Goal: Task Accomplishment & Management: Manage account settings

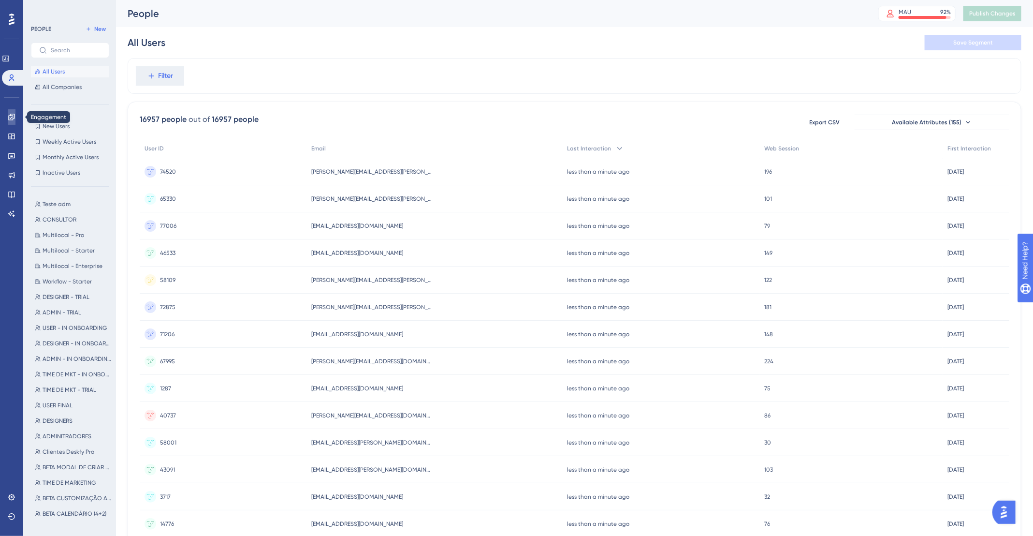
click at [9, 119] on icon at bounding box center [12, 117] width 8 height 8
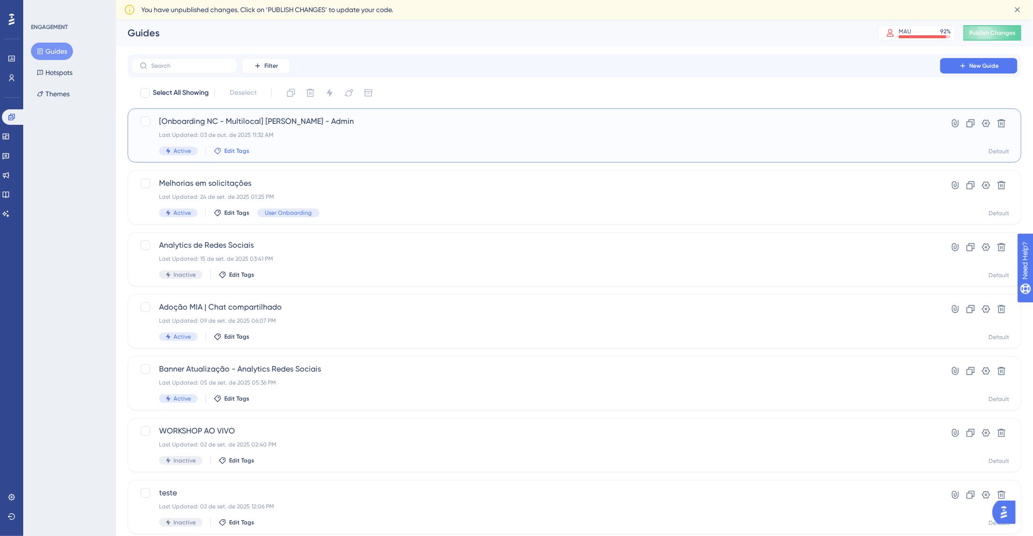
click at [231, 154] on span "Edit Tags" at bounding box center [236, 151] width 25 height 8
type input "Multilocal"
click at [253, 215] on span "New Tag" at bounding box center [252, 218] width 27 height 12
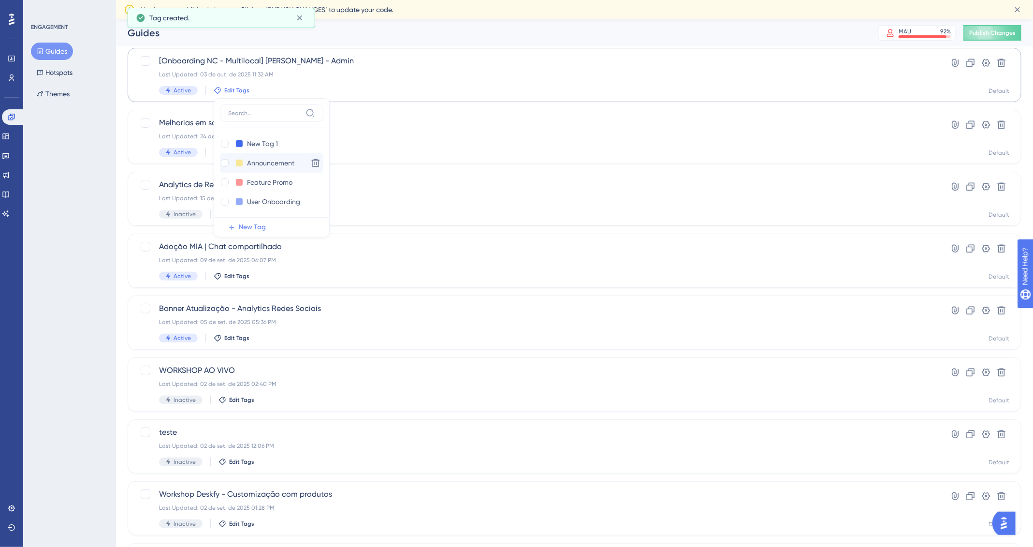
scroll to position [29, 0]
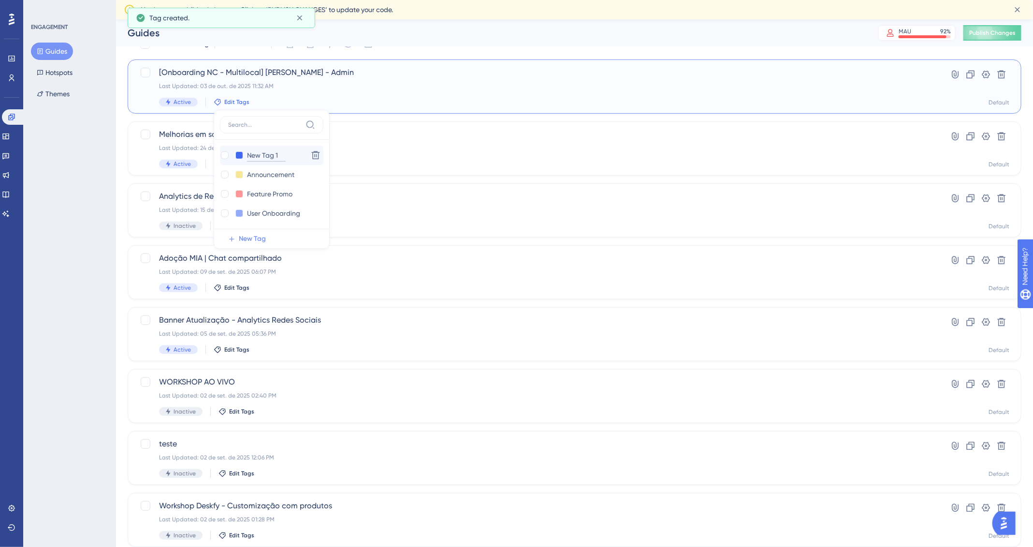
click at [264, 149] on input "New Tag 1" at bounding box center [266, 155] width 39 height 12
click at [264, 152] on input "New Tag 1" at bounding box center [266, 155] width 39 height 12
type input "Multilocal"
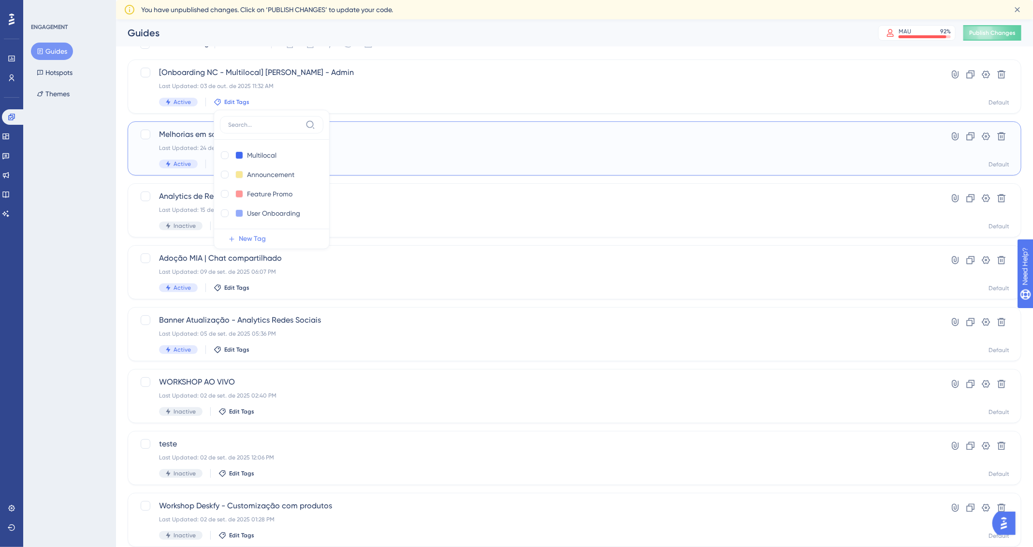
click at [434, 165] on div "Active Edit Tags User Onboarding" at bounding box center [536, 164] width 754 height 9
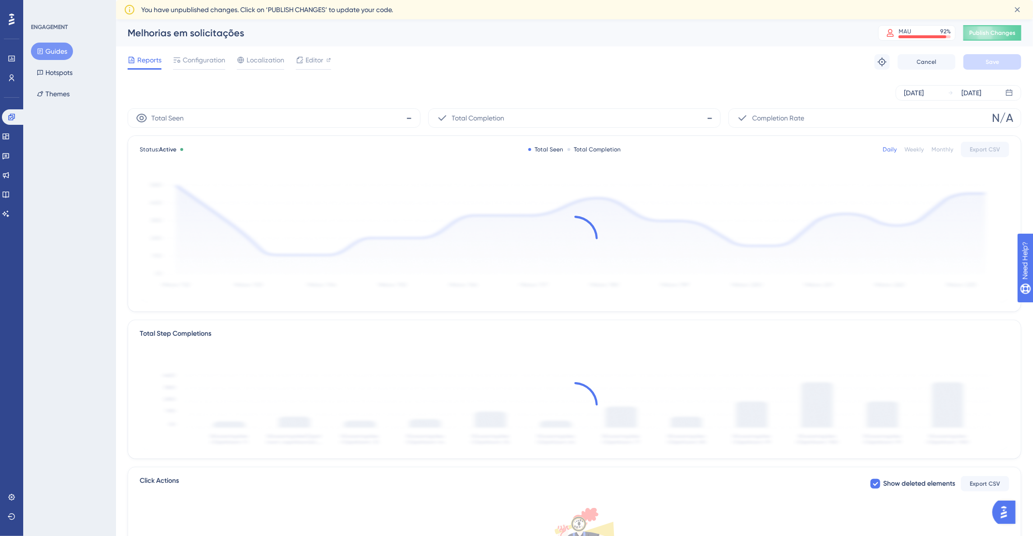
click at [50, 52] on button "Guides" at bounding box center [52, 51] width 42 height 17
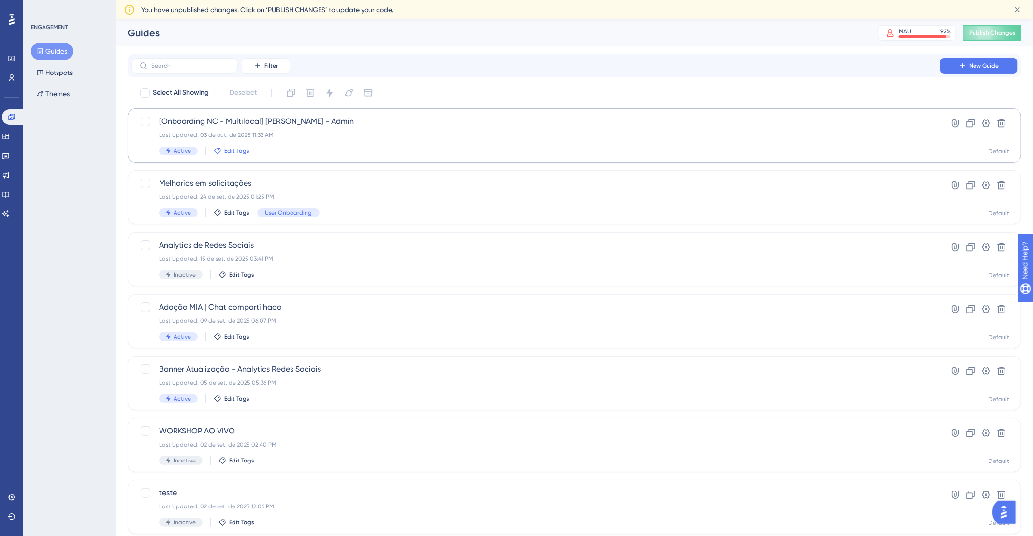
click at [215, 149] on icon at bounding box center [217, 150] width 7 height 7
click at [266, 204] on input "Multilocal" at bounding box center [266, 204] width 39 height 12
click at [254, 172] on input at bounding box center [264, 174] width 73 height 8
type input "Workflow"
click at [260, 218] on span "New Tag" at bounding box center [252, 218] width 27 height 12
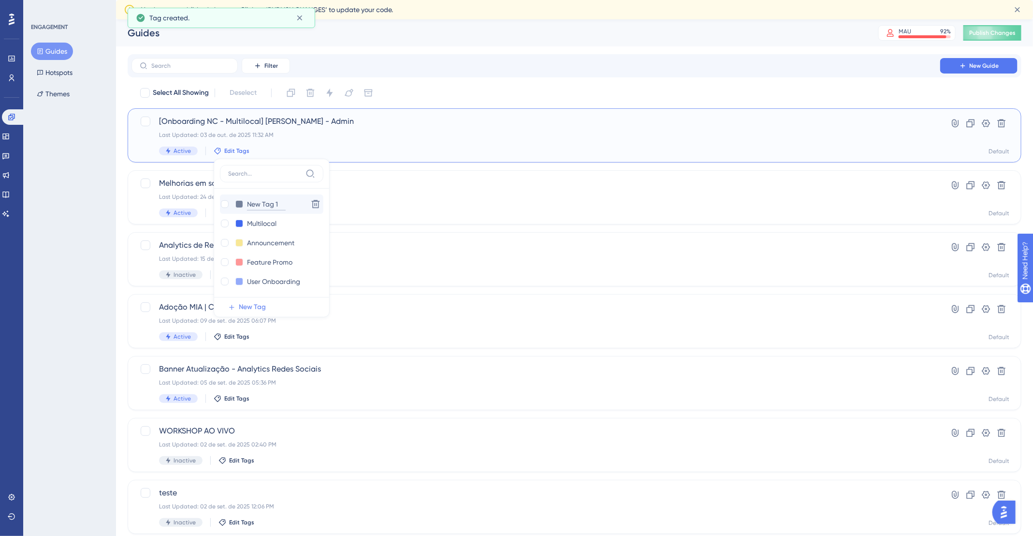
click at [279, 199] on input "New Tag 1" at bounding box center [266, 204] width 39 height 12
click at [239, 204] on button at bounding box center [239, 204] width 8 height 8
click at [274, 224] on div at bounding box center [276, 224] width 8 height 8
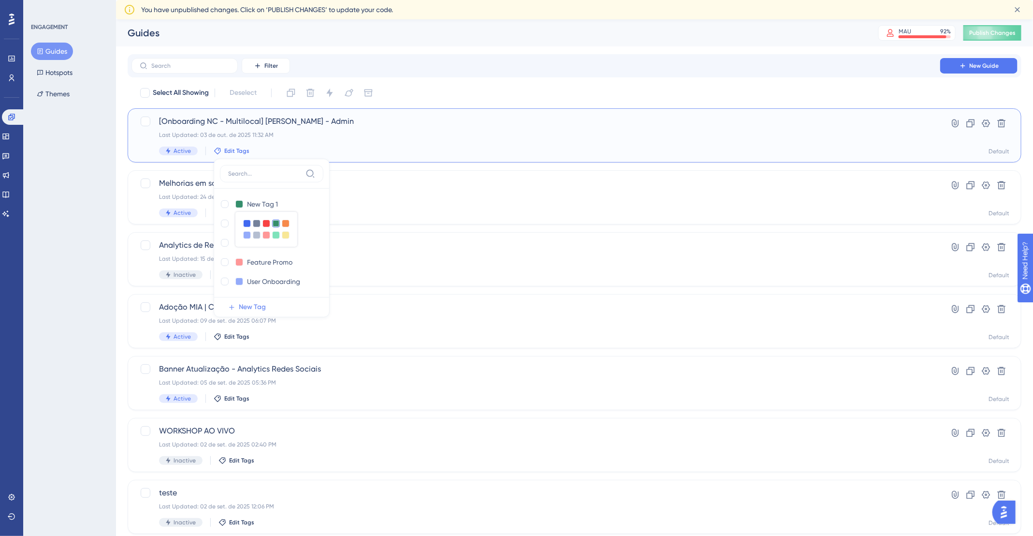
click at [278, 165] on label at bounding box center [271, 173] width 103 height 17
click at [278, 170] on input at bounding box center [264, 174] width 73 height 8
click at [422, 199] on div "Last Updated: 24 de set. de 2025 01:25 PM" at bounding box center [536, 197] width 754 height 8
click at [228, 149] on span "Edit Tags" at bounding box center [236, 151] width 25 height 8
click at [281, 201] on input "New Tag 1" at bounding box center [266, 204] width 39 height 12
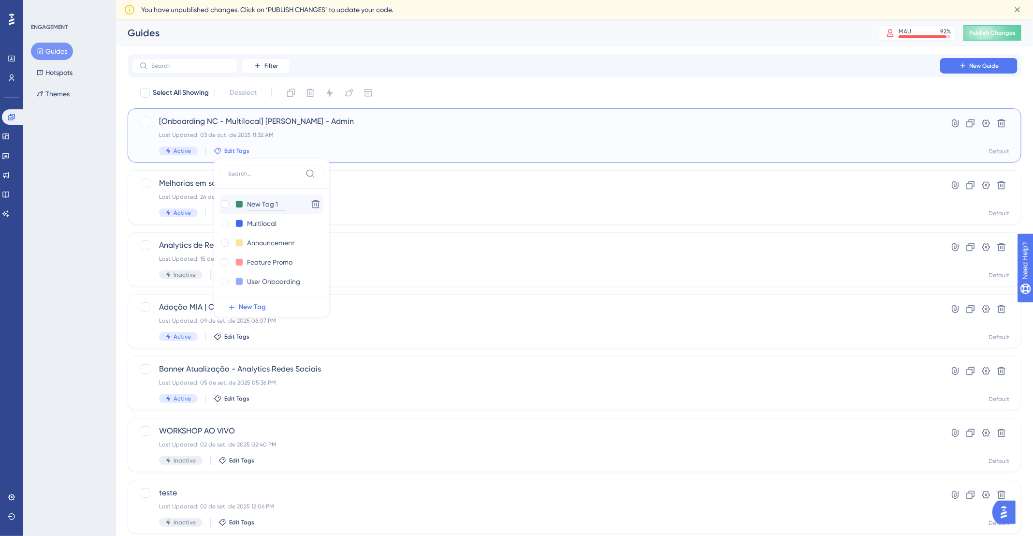
drag, startPoint x: 281, startPoint y: 201, endPoint x: 238, endPoint y: 196, distance: 43.3
click at [238, 196] on div "New Tag 1 New Tag 1 Delete" at bounding box center [271, 203] width 103 height 19
type input "w"
type input "E"
type input "w"
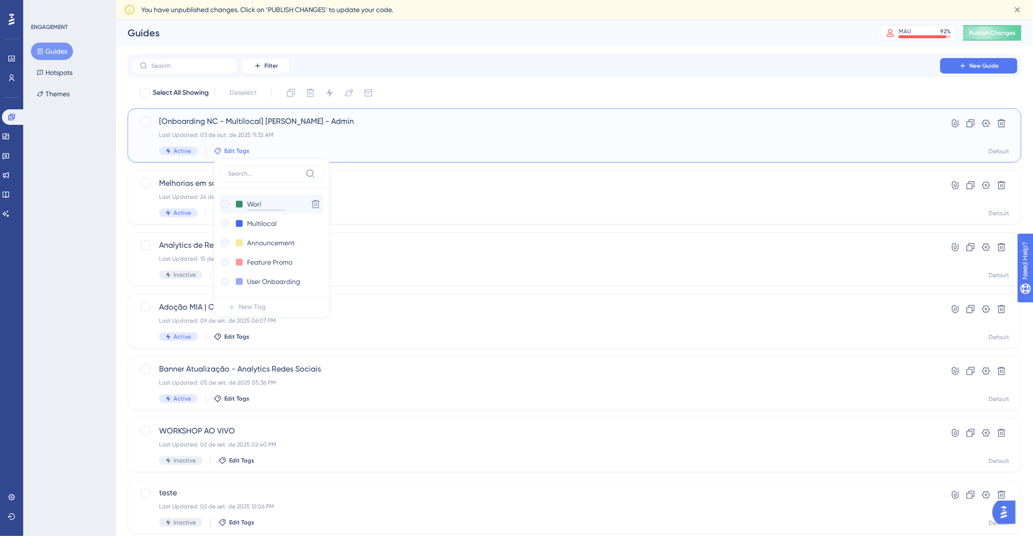
type input "Wor"
click at [275, 204] on input "Wor" at bounding box center [266, 204] width 39 height 12
type input "Workflow"
click at [453, 206] on div "Melhorias em solicitações Last Updated: 24 de set. de 2025 01:25 PM Active Edit…" at bounding box center [536, 197] width 754 height 40
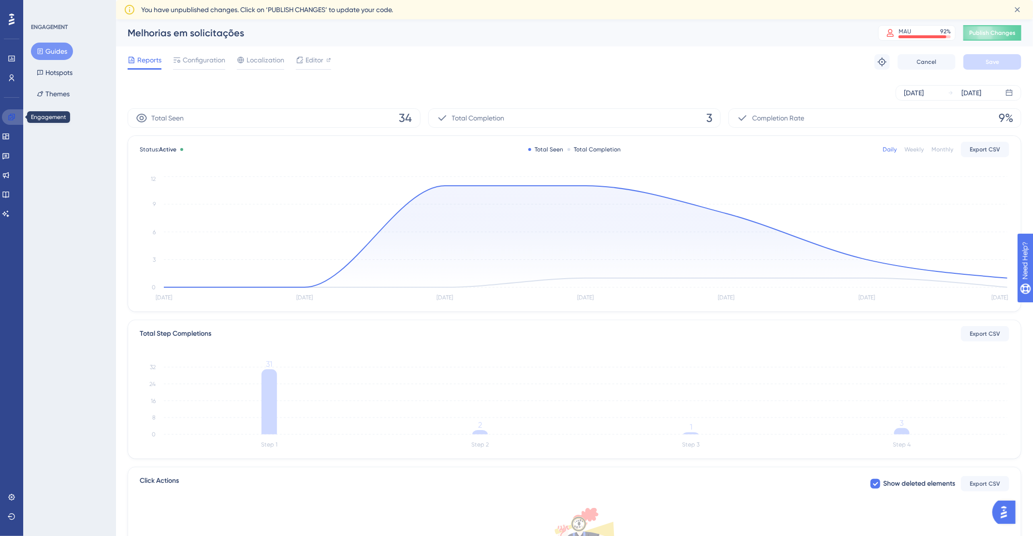
click at [10, 118] on icon at bounding box center [12, 117] width 8 height 8
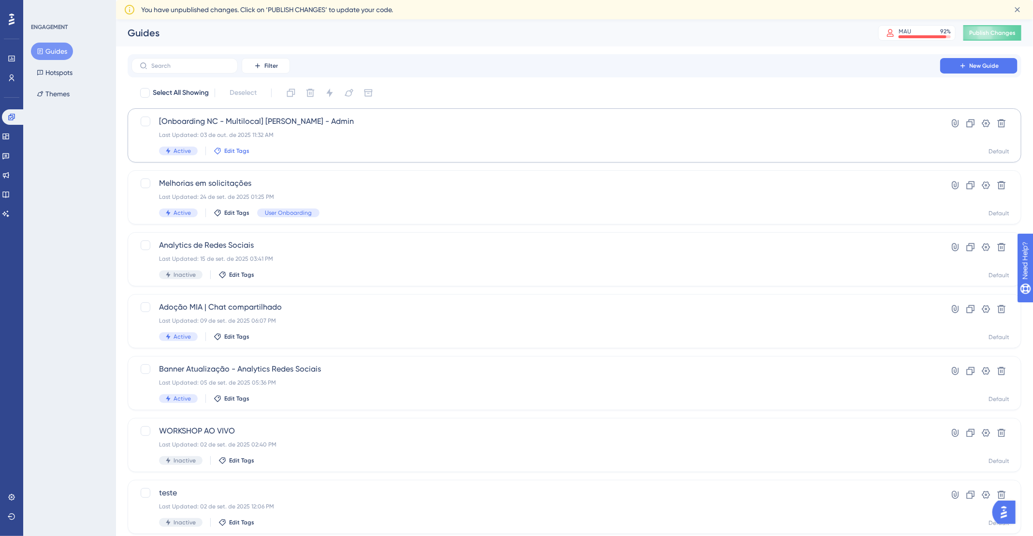
click at [227, 149] on span "Edit Tags" at bounding box center [236, 151] width 25 height 8
click at [224, 225] on div at bounding box center [225, 224] width 8 height 8
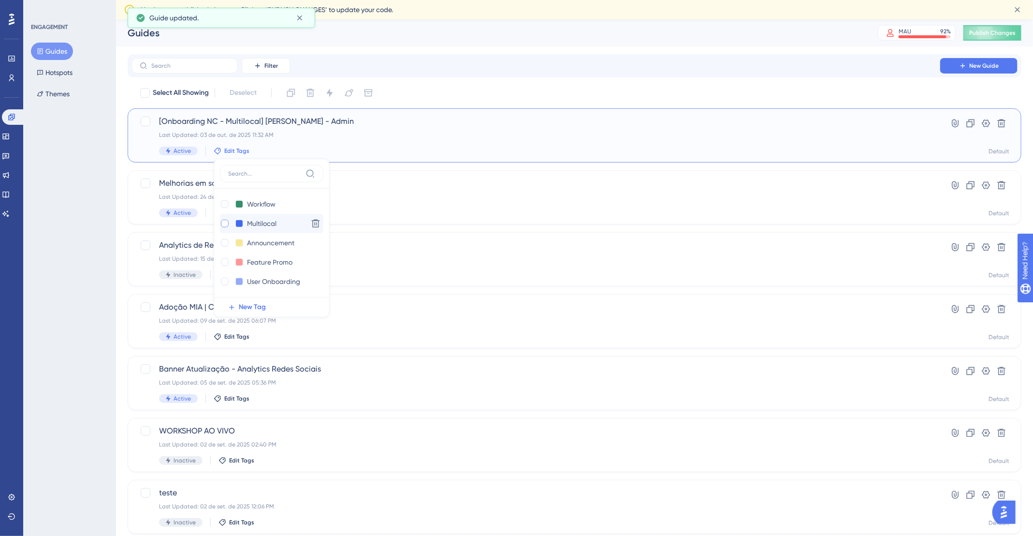
checkbox input "true"
click at [224, 279] on div at bounding box center [225, 282] width 8 height 8
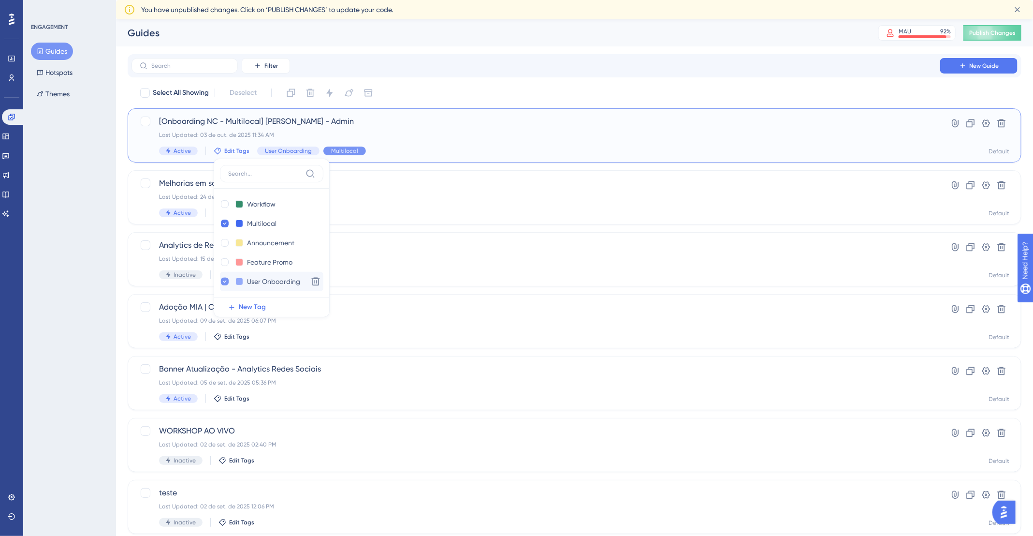
click at [224, 281] on icon at bounding box center [224, 281] width 3 height 2
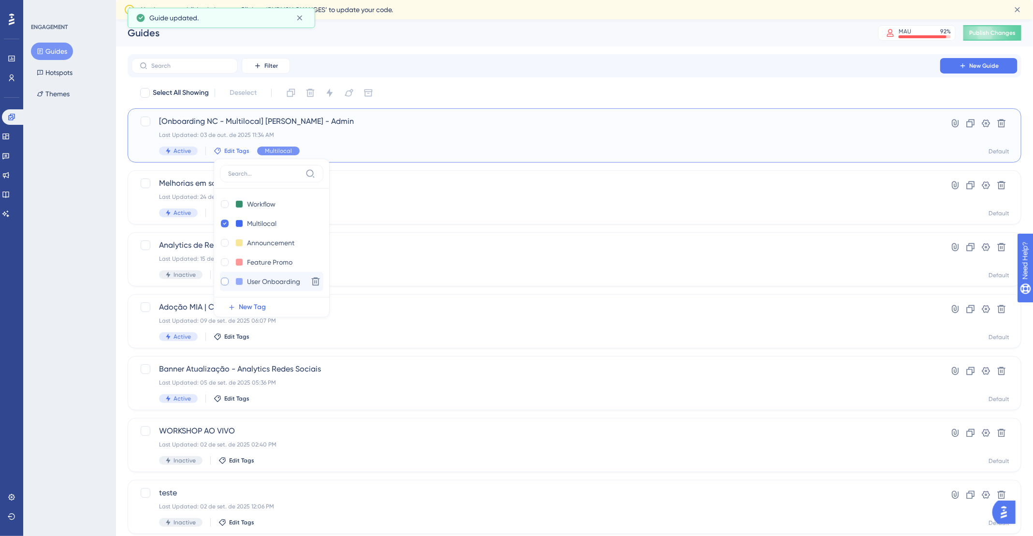
click at [221, 278] on div at bounding box center [225, 282] width 8 height 8
click at [223, 280] on icon at bounding box center [225, 281] width 4 height 7
checkbox input "false"
click at [225, 244] on div at bounding box center [225, 243] width 8 height 8
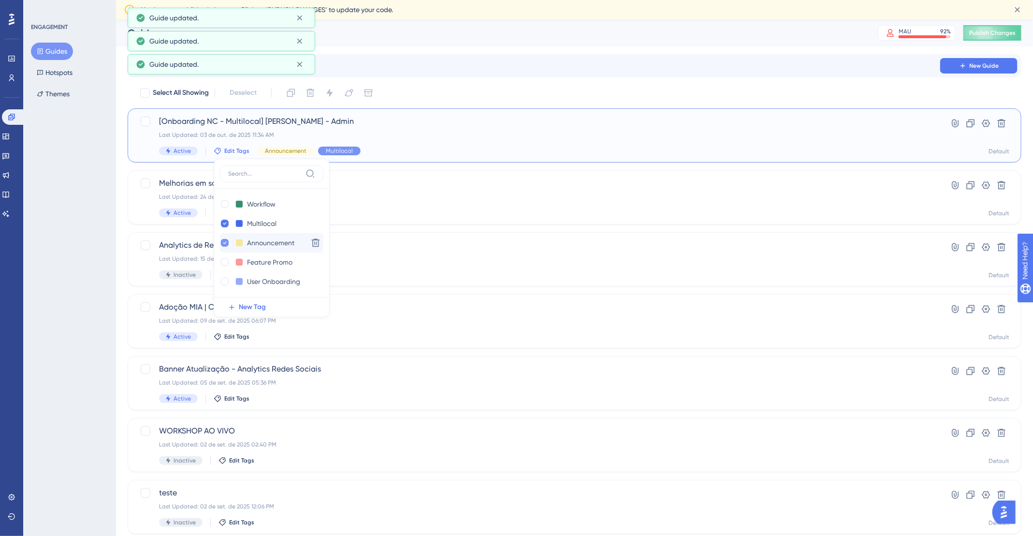
click at [225, 244] on icon at bounding box center [225, 242] width 4 height 7
checkbox input "false"
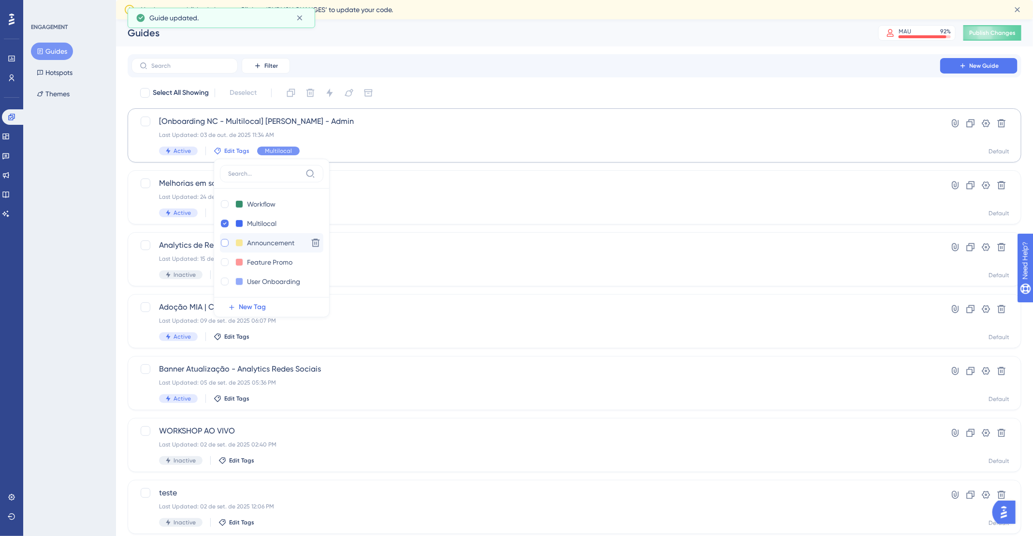
click at [407, 64] on div "Filter New Guide" at bounding box center [575, 65] width 886 height 15
click at [274, 67] on span "Filter" at bounding box center [271, 66] width 14 height 8
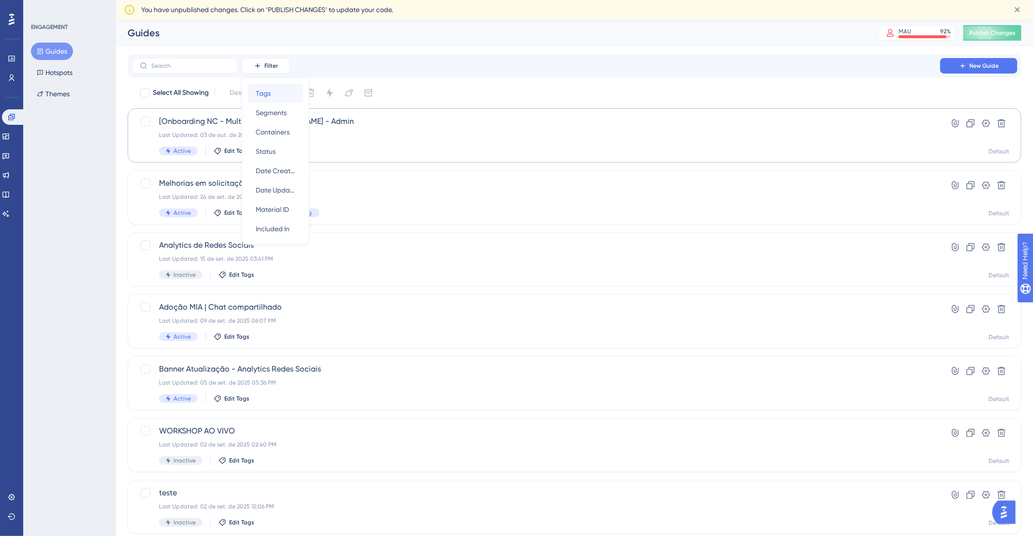
click at [267, 96] on span "Tags" at bounding box center [263, 94] width 15 height 12
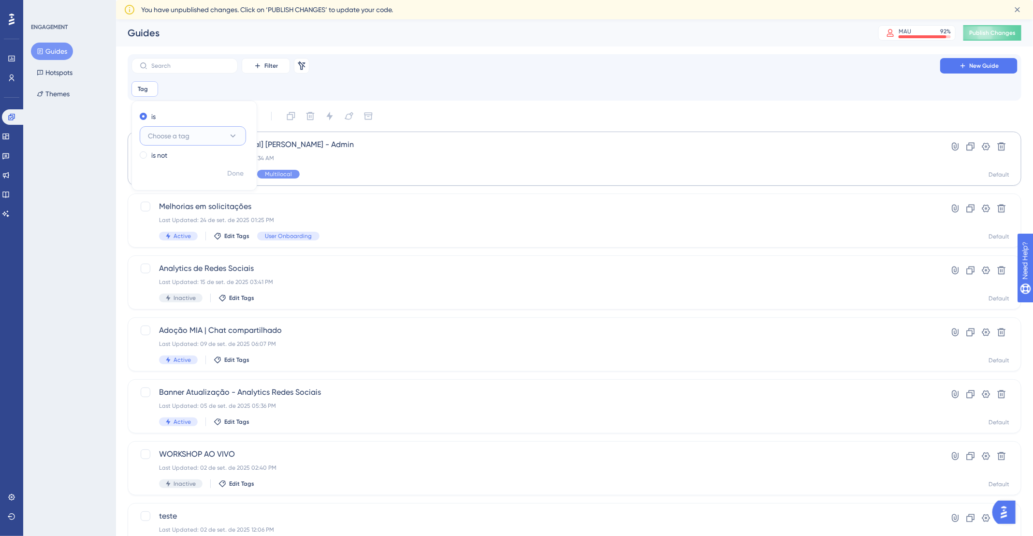
click at [170, 139] on span "Choose a tag" at bounding box center [169, 136] width 42 height 12
click at [179, 214] on span "Multilocal" at bounding box center [168, 214] width 29 height 12
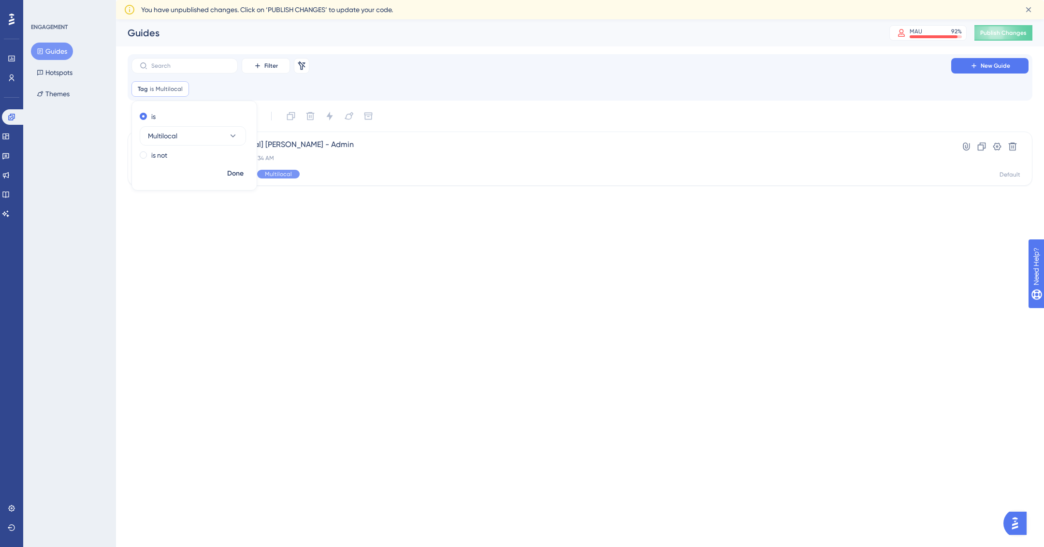
click at [479, 93] on div "Tag is Multilocal Multilocal Remove is Multilocal is not Done" at bounding box center [580, 88] width 897 height 15
click at [991, 68] on span "New Guide" at bounding box center [995, 66] width 29 height 8
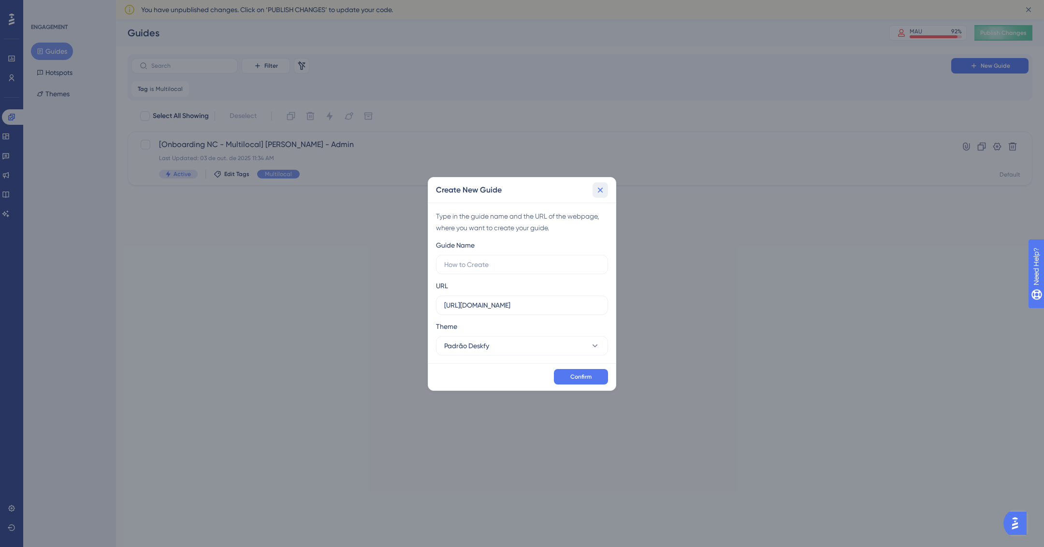
click at [600, 188] on icon at bounding box center [601, 190] width 10 height 10
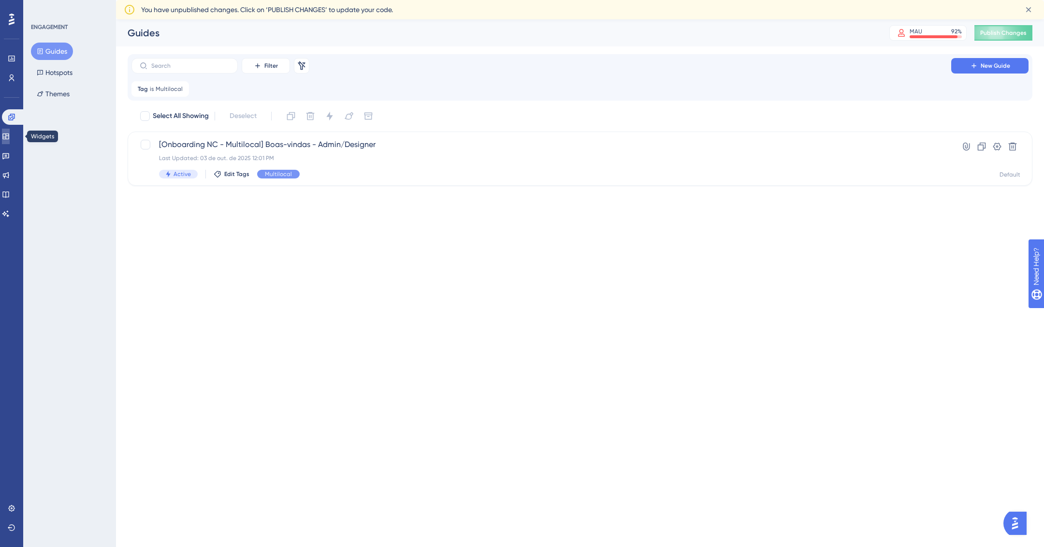
click at [9, 134] on icon at bounding box center [6, 136] width 8 height 8
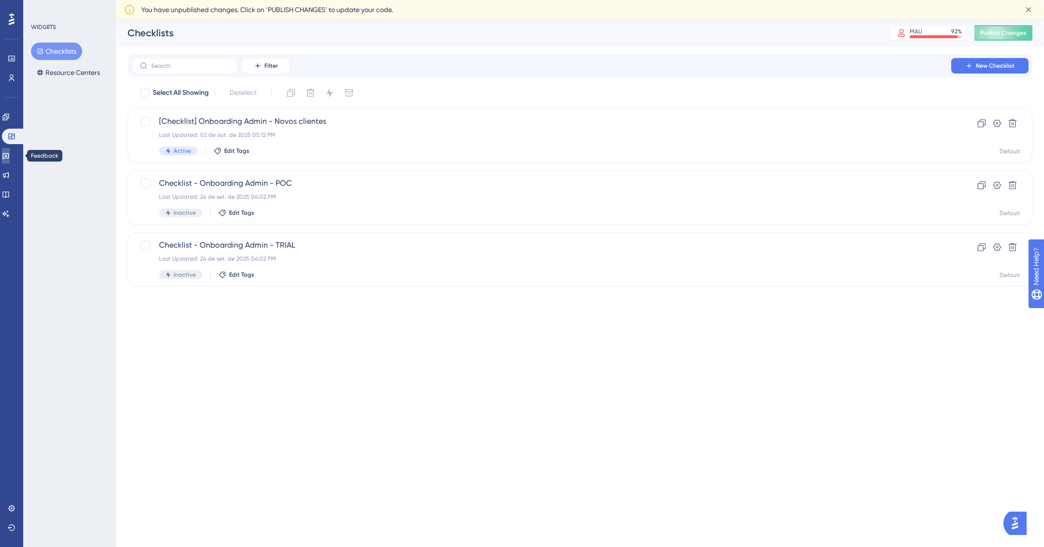
click at [10, 155] on icon at bounding box center [6, 156] width 8 height 8
click at [10, 137] on icon at bounding box center [6, 136] width 8 height 8
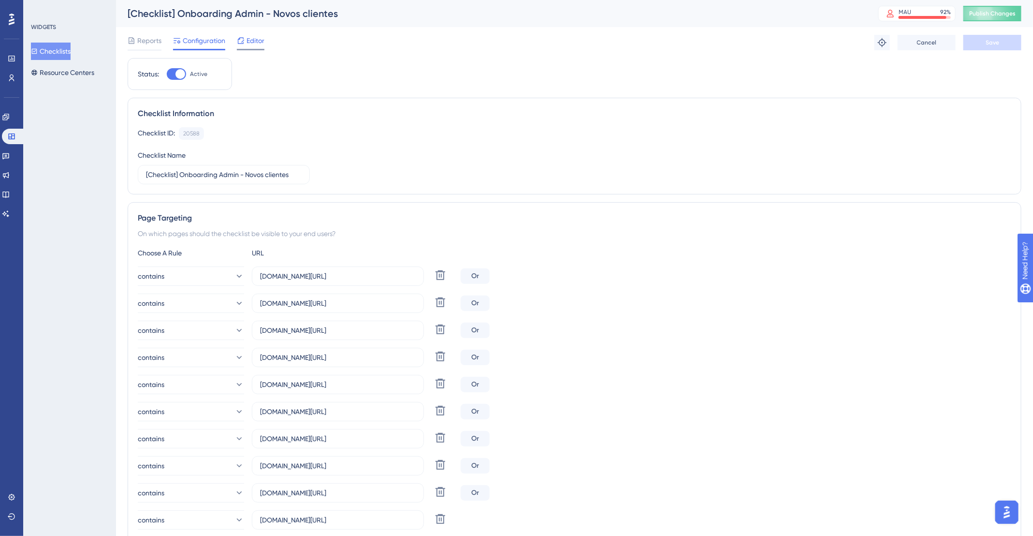
click at [250, 37] on span "Editor" at bounding box center [256, 41] width 18 height 12
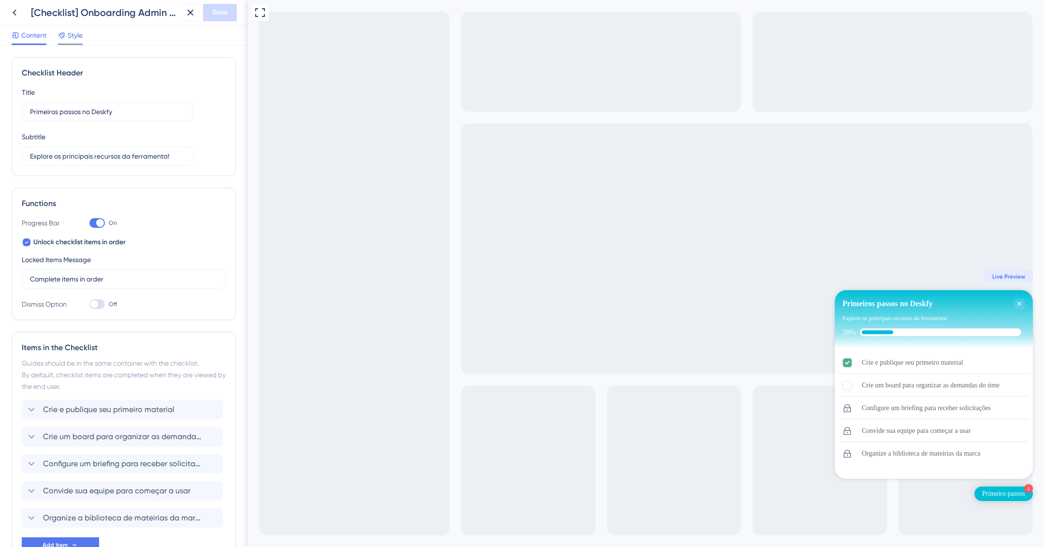
click at [74, 34] on span "Style" at bounding box center [75, 35] width 15 height 12
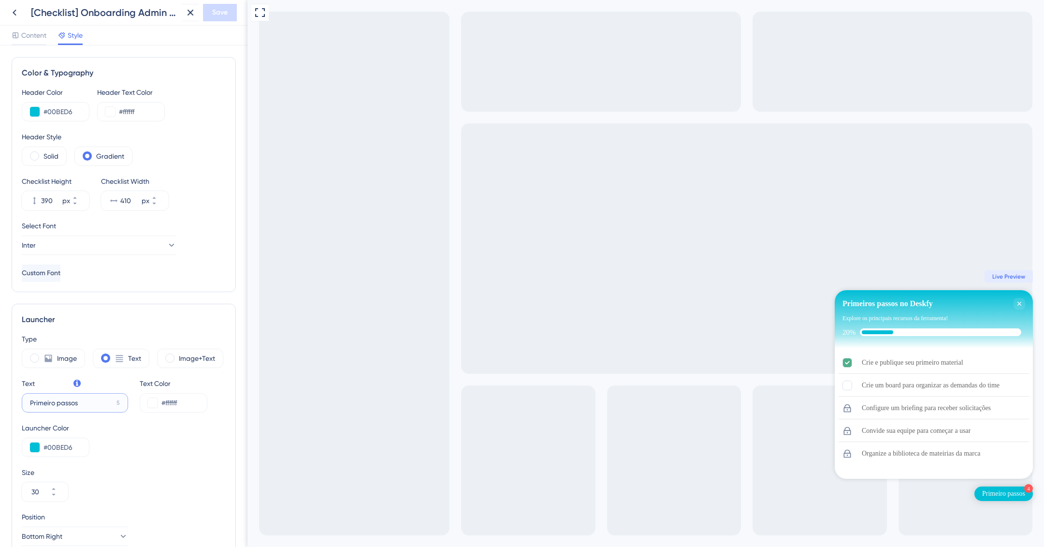
click at [55, 400] on input "Primeiro passos" at bounding box center [71, 402] width 83 height 11
type input "Primeiros passos"
click at [224, 11] on span "Save" at bounding box center [219, 13] width 15 height 12
click at [129, 10] on div "Checklist updated." at bounding box center [105, 17] width 171 height 15
click at [183, 20] on icon at bounding box center [184, 18] width 10 height 10
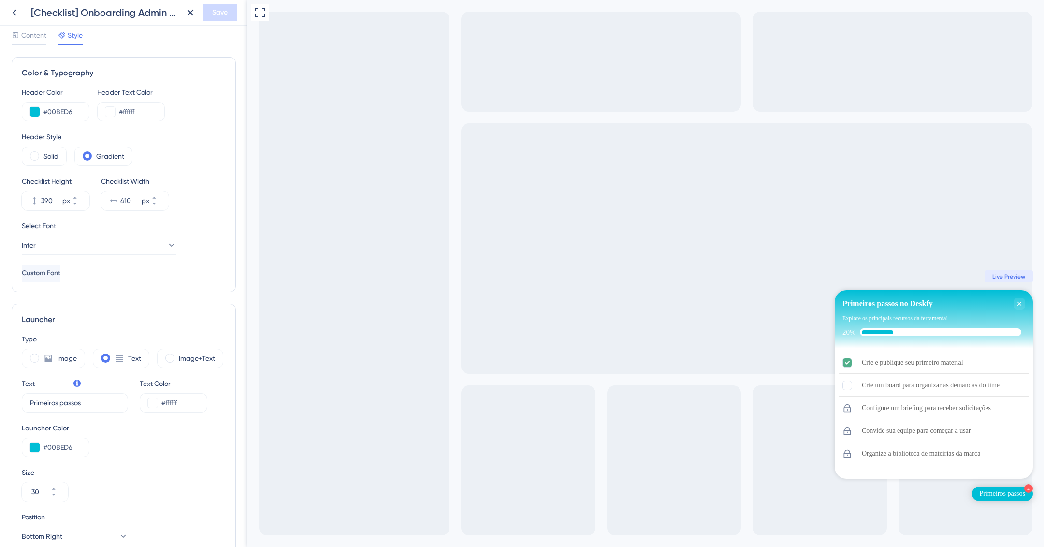
click at [36, 11] on div "[Checklist] Onboarding Admin - Novos clientes" at bounding box center [104, 13] width 147 height 14
click at [28, 11] on div "[Checklist] Onboarding Admin - Novos clientes" at bounding box center [92, 12] width 172 height 17
click at [37, 15] on div "[Checklist] Onboarding Admin - Novos clientes" at bounding box center [104, 13] width 147 height 14
click at [108, 9] on div "[Checklist] Onboarding Admin - Novos clientes" at bounding box center [104, 13] width 147 height 14
click at [19, 11] on icon at bounding box center [15, 13] width 12 height 12
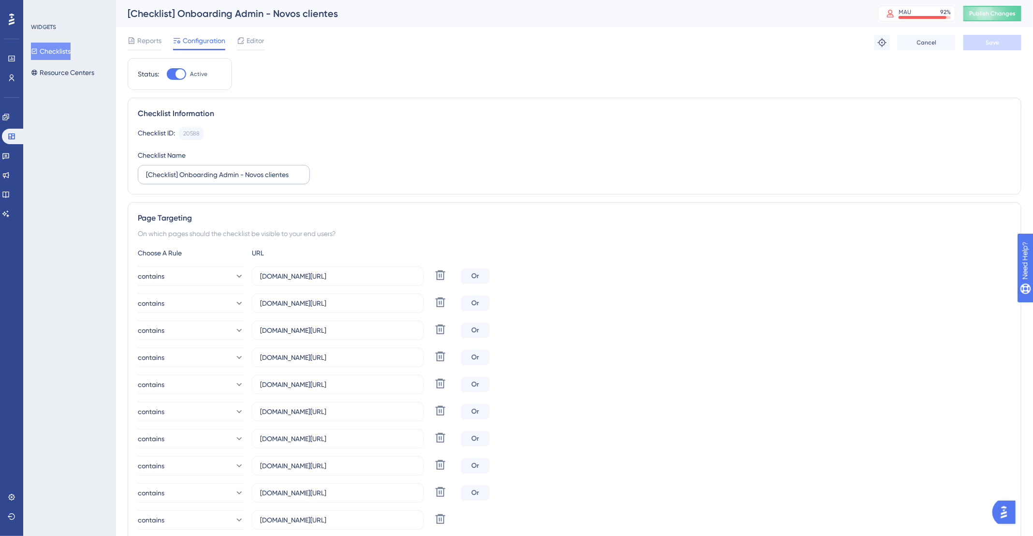
click at [169, 167] on label "[Checklist] Onboarding Admin - Novos clientes" at bounding box center [224, 174] width 172 height 19
click at [169, 169] on input "[Checklist] Onboarding Admin - Novos clientes" at bounding box center [224, 174] width 156 height 11
click at [219, 176] on input "[Checklist] Onboarding Admin - Novos clientes" at bounding box center [224, 174] width 156 height 11
drag, startPoint x: 179, startPoint y: 176, endPoint x: 148, endPoint y: 174, distance: 31.5
click at [148, 174] on input "[Checklist] Onboarding NC - Multilocal] Admin - Novos clientes" at bounding box center [224, 174] width 156 height 11
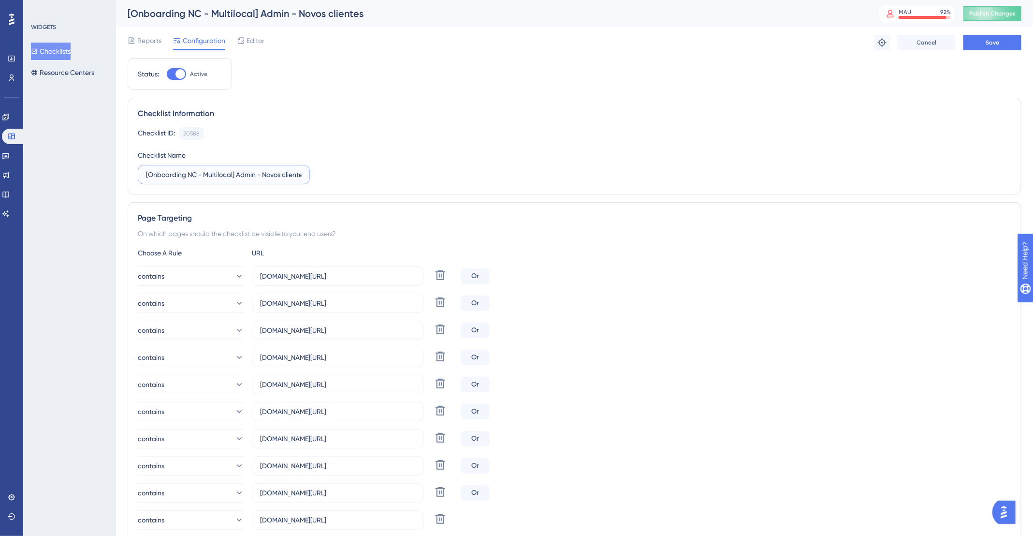
click at [255, 178] on input "[Onboarding NC - Multilocal] Admin - Novos clientes" at bounding box center [224, 174] width 156 height 11
drag, startPoint x: 262, startPoint y: 176, endPoint x: 328, endPoint y: 178, distance: 65.8
click at [328, 178] on div "Checklist ID: 20588 Copy Checklist Name [Onboarding NC - Multilocal] Admin - No…" at bounding box center [575, 155] width 874 height 57
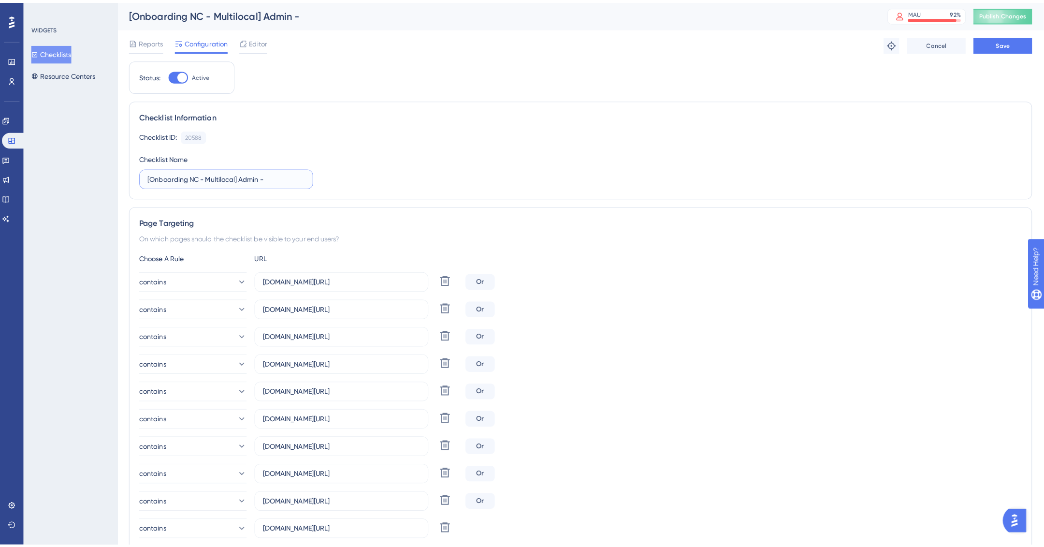
scroll to position [0, 0]
drag, startPoint x: 236, startPoint y: 173, endPoint x: 332, endPoint y: 239, distance: 116.3
click at [240, 176] on input "[Onboarding NC - Multilocal] Admin" at bounding box center [224, 174] width 156 height 11
click at [248, 176] on input "[Onboarding NC - Multilocal] Admin" at bounding box center [224, 174] width 156 height 11
click at [238, 173] on input "[Onboarding NC - Multilocal] Admin" at bounding box center [224, 174] width 156 height 11
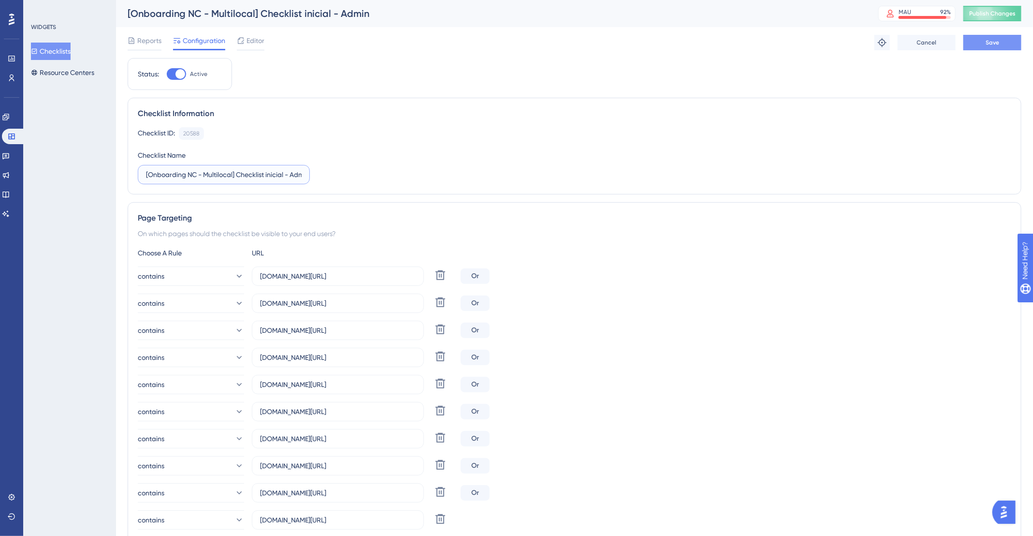
type input "[Onboarding NC - Multilocal] Checklist inicial - Admin"
click at [1003, 49] on button "Save" at bounding box center [993, 42] width 58 height 15
click at [1015, 19] on button "Publish Changes" at bounding box center [993, 13] width 58 height 15
click at [249, 40] on span "Editor" at bounding box center [256, 41] width 18 height 12
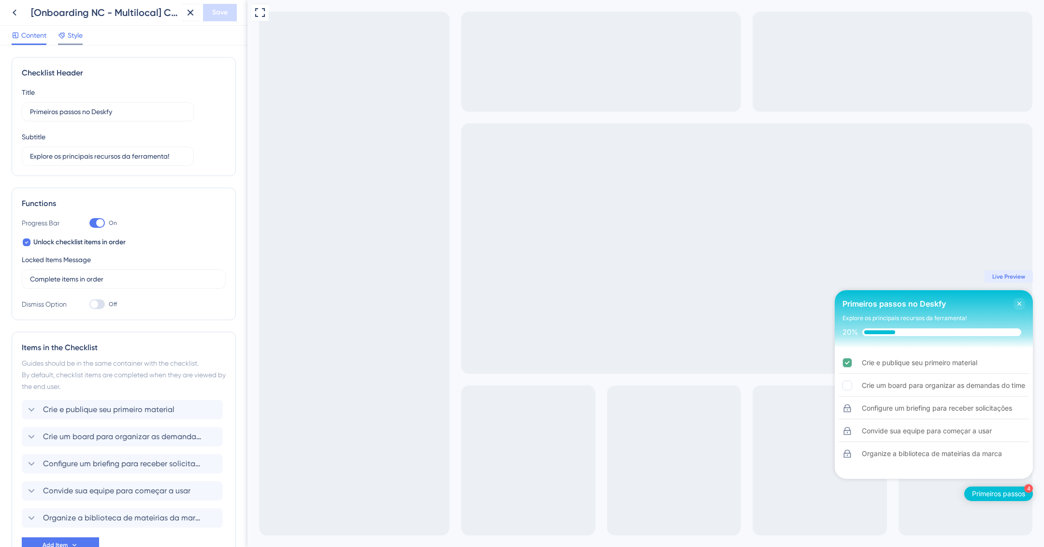
click at [76, 31] on span "Style" at bounding box center [75, 35] width 15 height 12
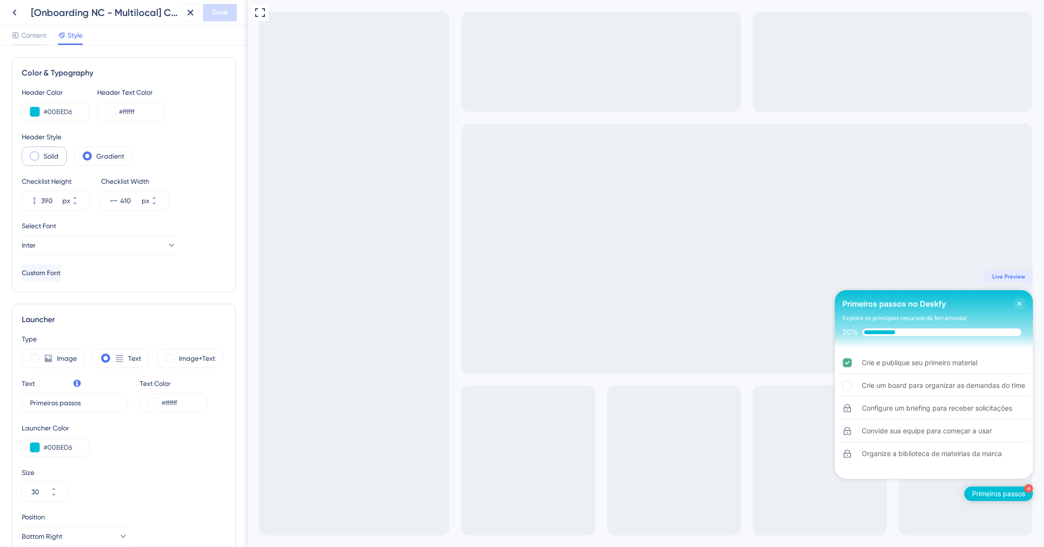
click at [49, 149] on div "Solid" at bounding box center [44, 156] width 45 height 19
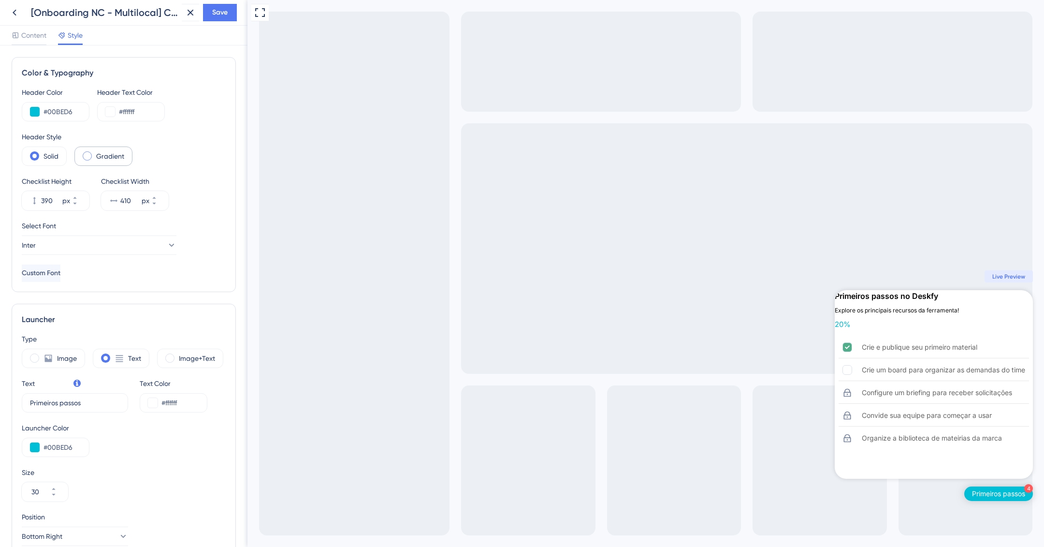
click at [103, 156] on label "Gradient" at bounding box center [110, 156] width 28 height 12
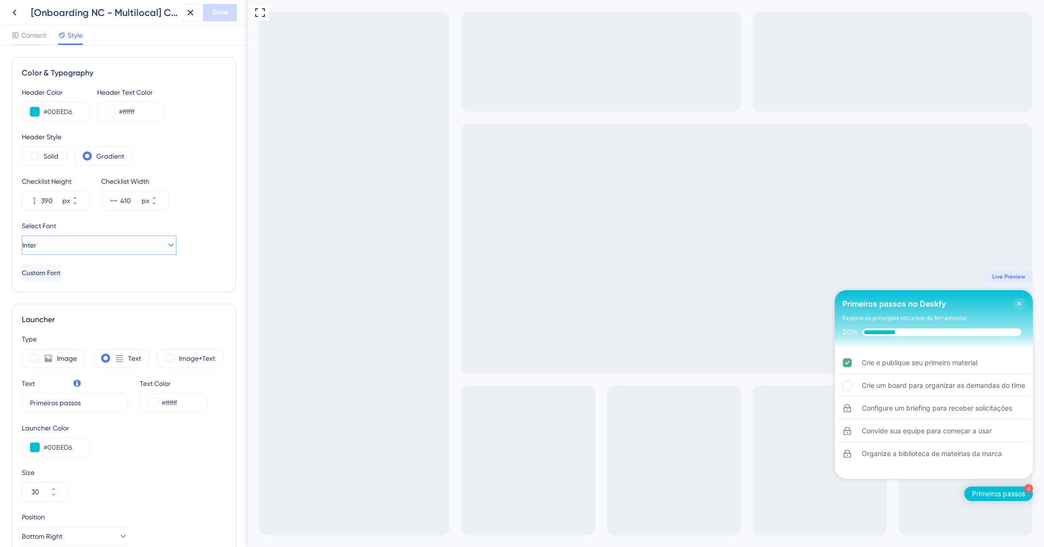
click at [84, 245] on button "Inter" at bounding box center [99, 244] width 155 height 19
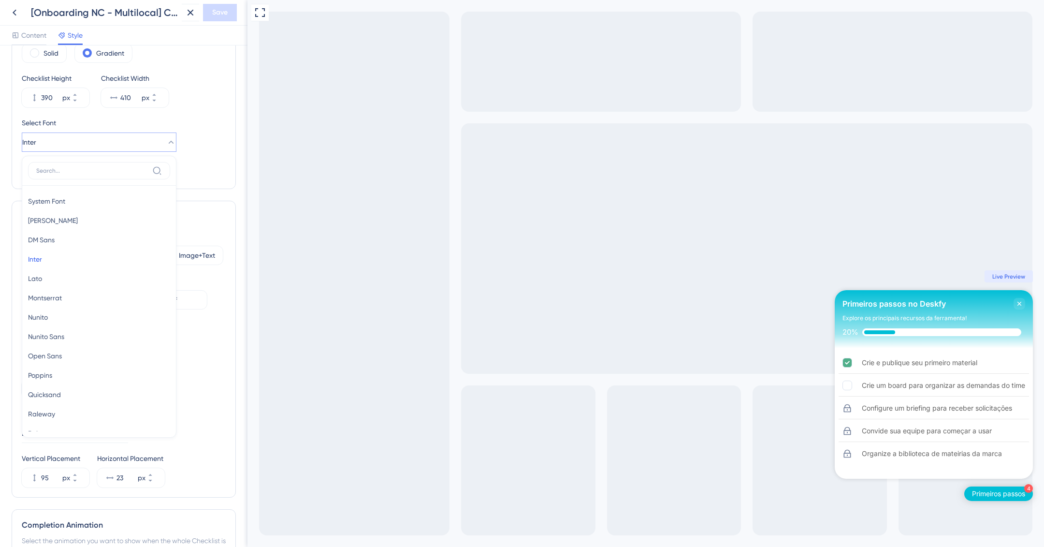
click at [195, 143] on div "Select Font Inter System Font System Font Barlow Barlow DM Sans DM Sans Inter I…" at bounding box center [124, 134] width 204 height 35
click at [122, 148] on button "Inter" at bounding box center [99, 141] width 155 height 19
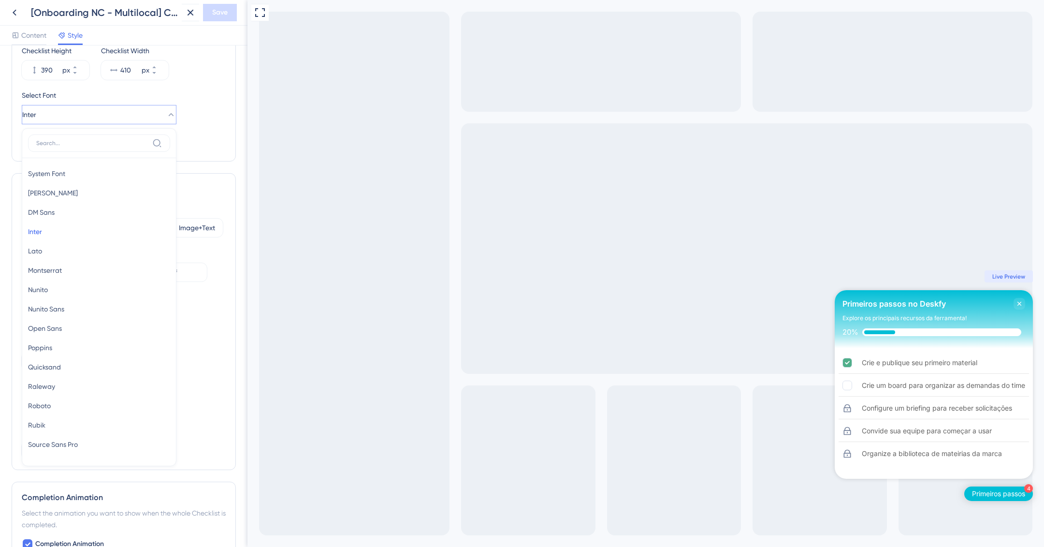
click at [203, 114] on div "Select Font Inter System Font System Font Barlow Barlow DM Sans DM Sans Inter I…" at bounding box center [124, 106] width 204 height 35
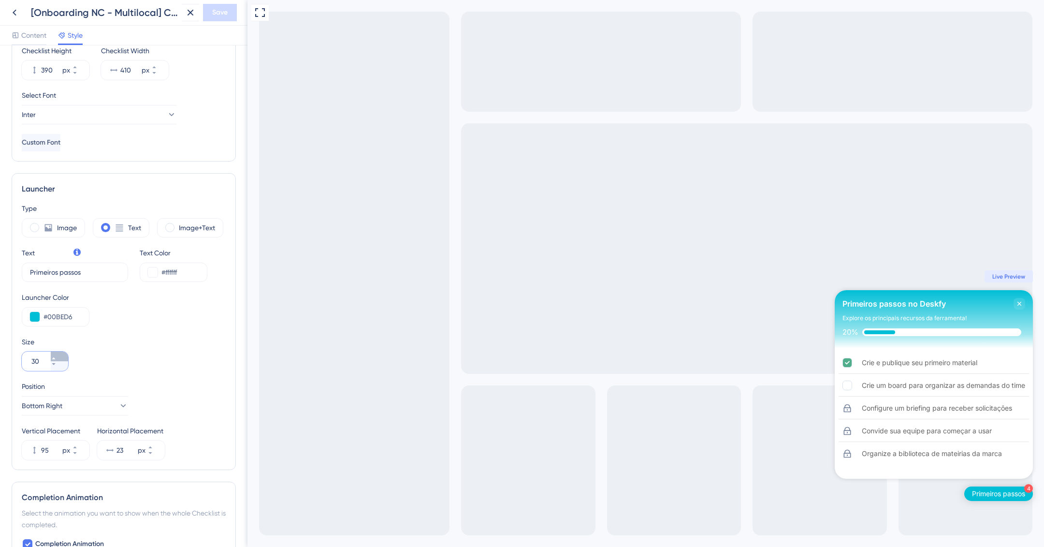
click at [57, 356] on icon at bounding box center [54, 358] width 6 height 6
click at [57, 365] on icon at bounding box center [54, 364] width 6 height 6
type input "30"
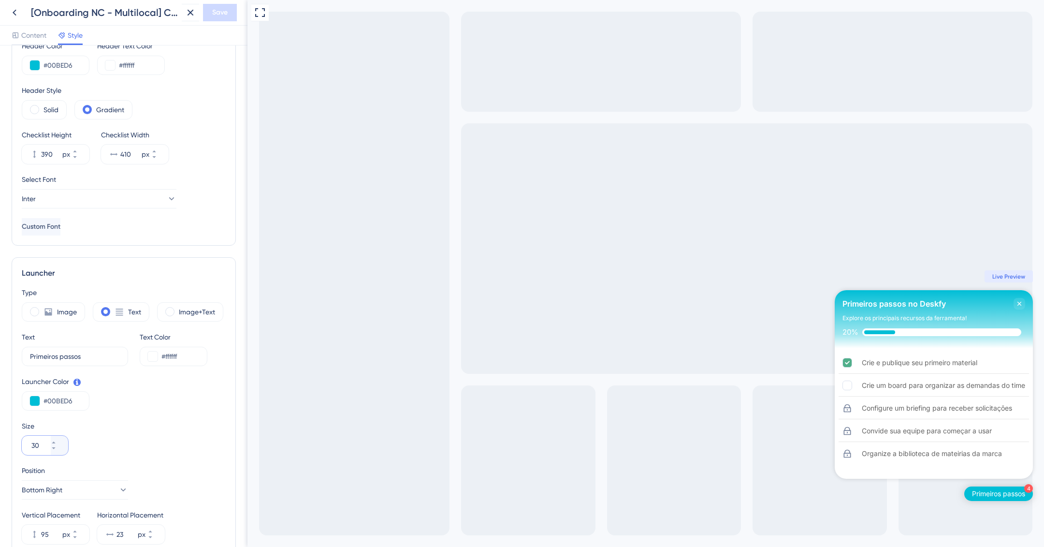
scroll to position [0, 0]
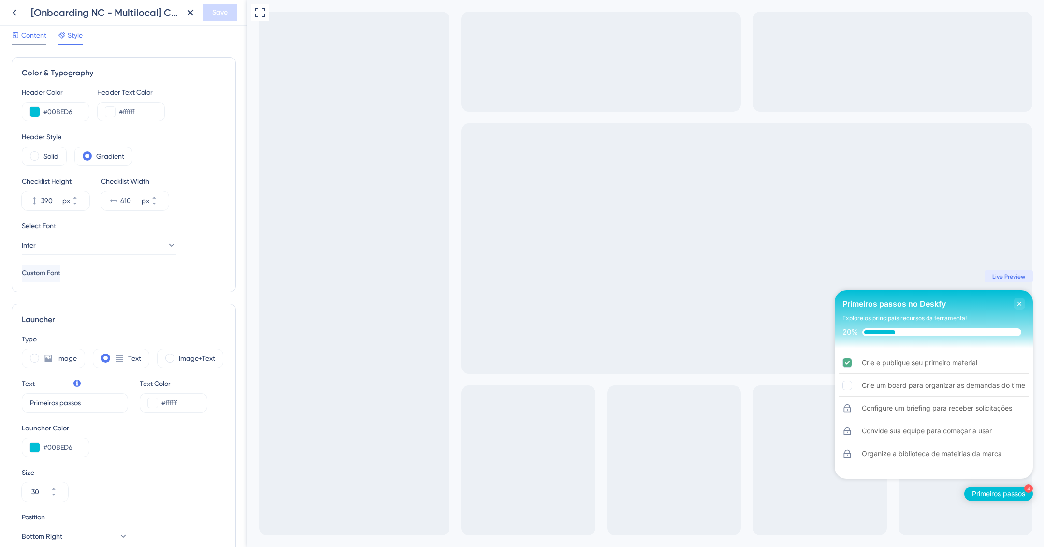
click at [32, 39] on span "Content" at bounding box center [33, 35] width 25 height 12
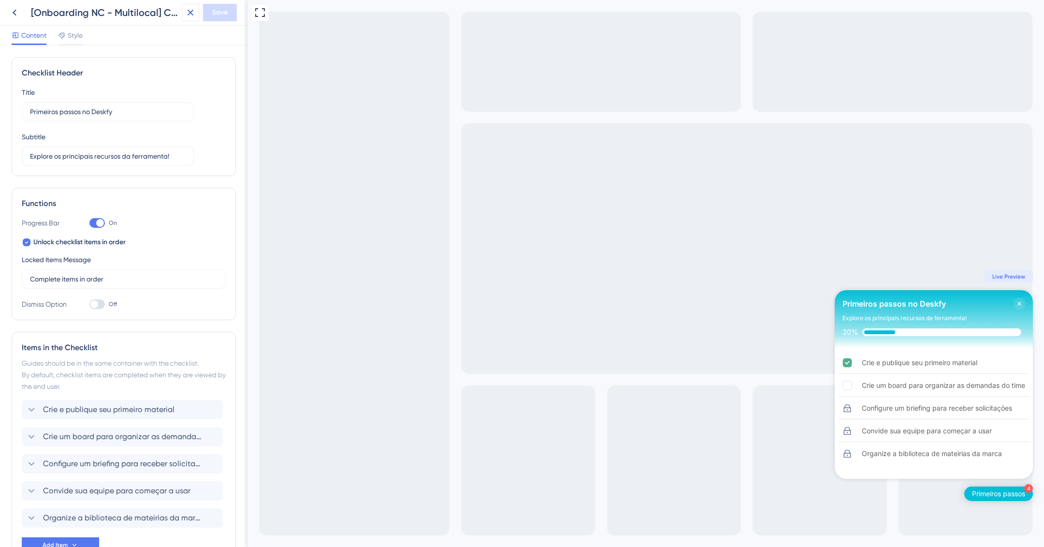
click at [190, 15] on icon at bounding box center [191, 13] width 12 height 12
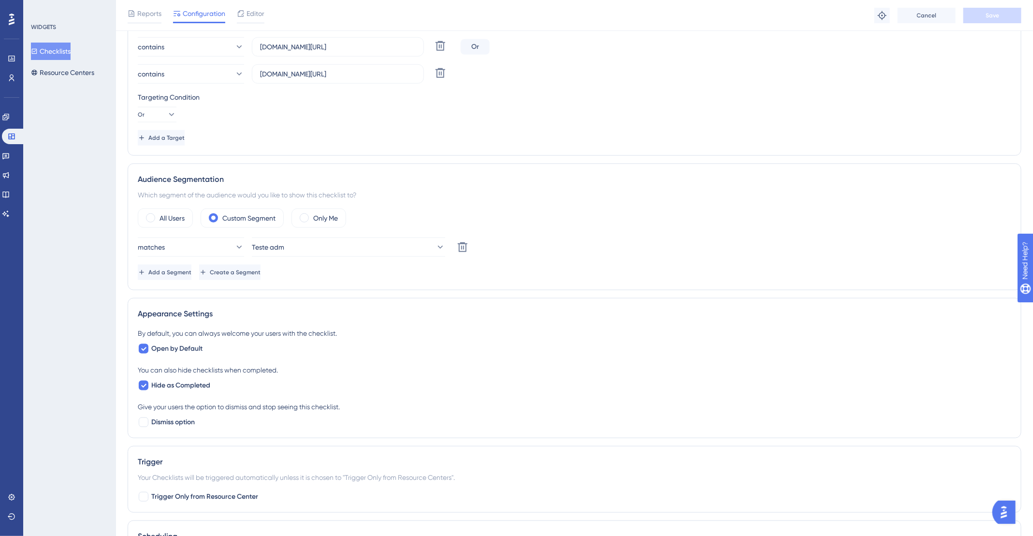
scroll to position [463, 0]
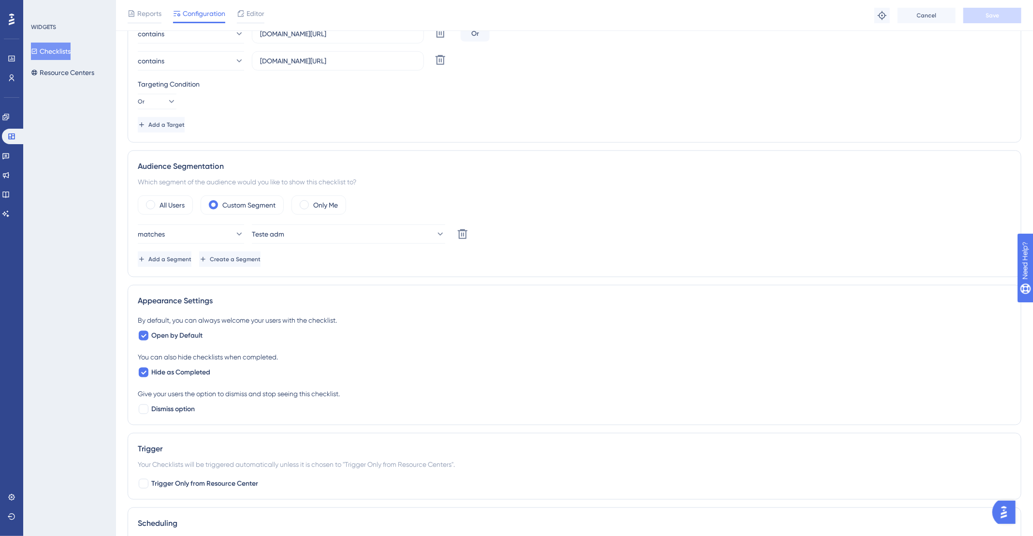
click at [677, 332] on div "By default, you can always welcome your users with the checklist. Open by Defau…" at bounding box center [575, 327] width 874 height 27
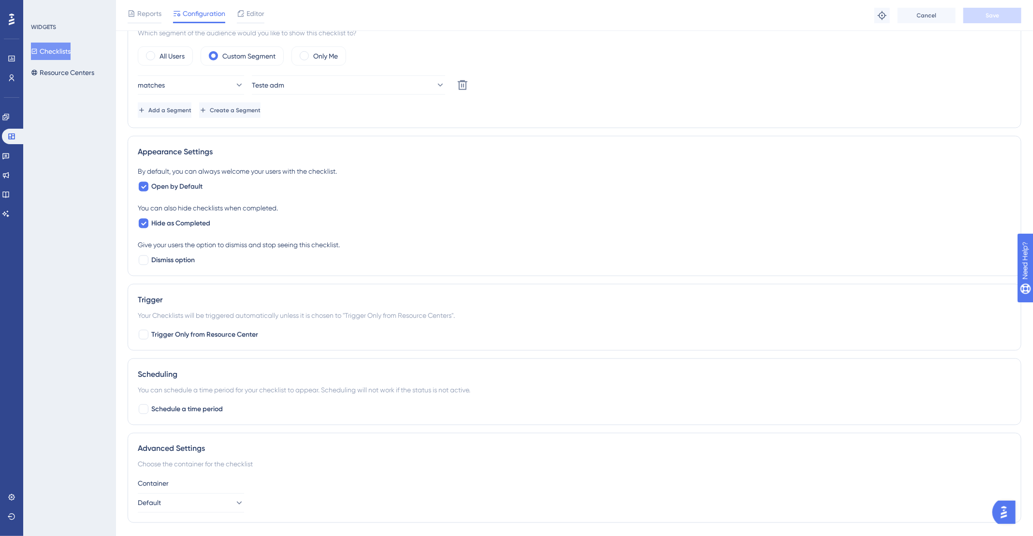
scroll to position [634, 0]
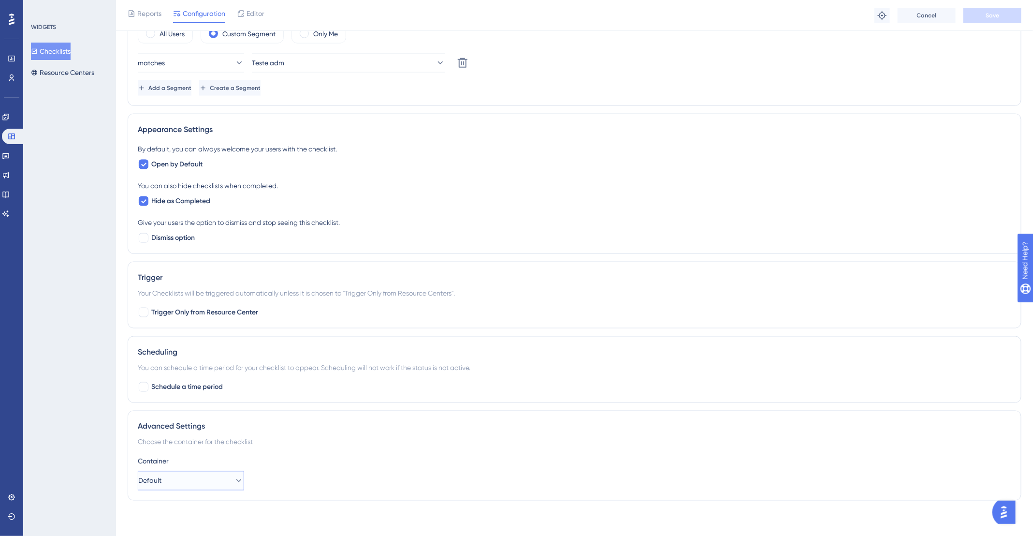
click at [212, 473] on button "Default" at bounding box center [191, 480] width 106 height 19
click at [751, 307] on div "Trigger Only from Resource Center" at bounding box center [575, 313] width 874 height 12
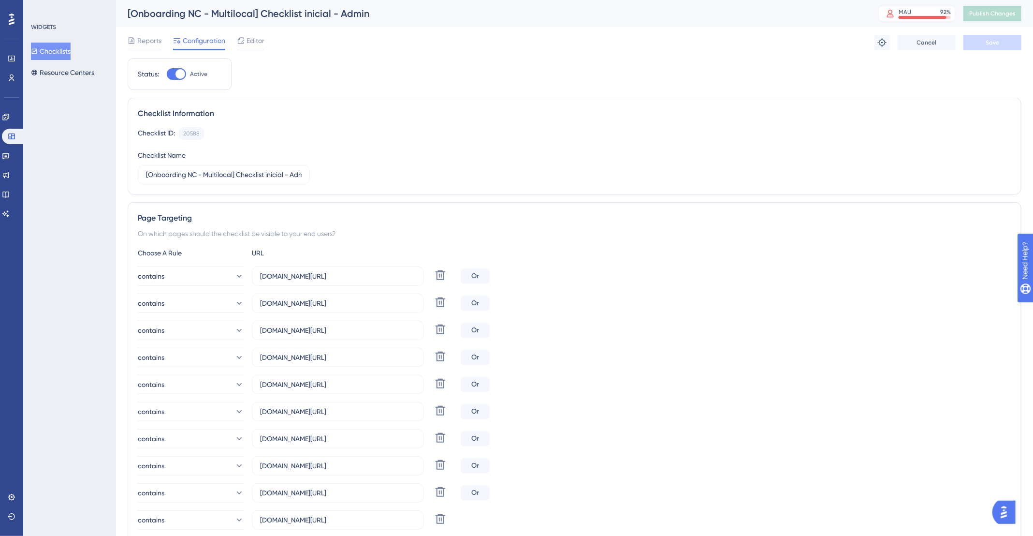
scroll to position [0, 0]
click at [61, 54] on button "Checklists" at bounding box center [51, 51] width 40 height 17
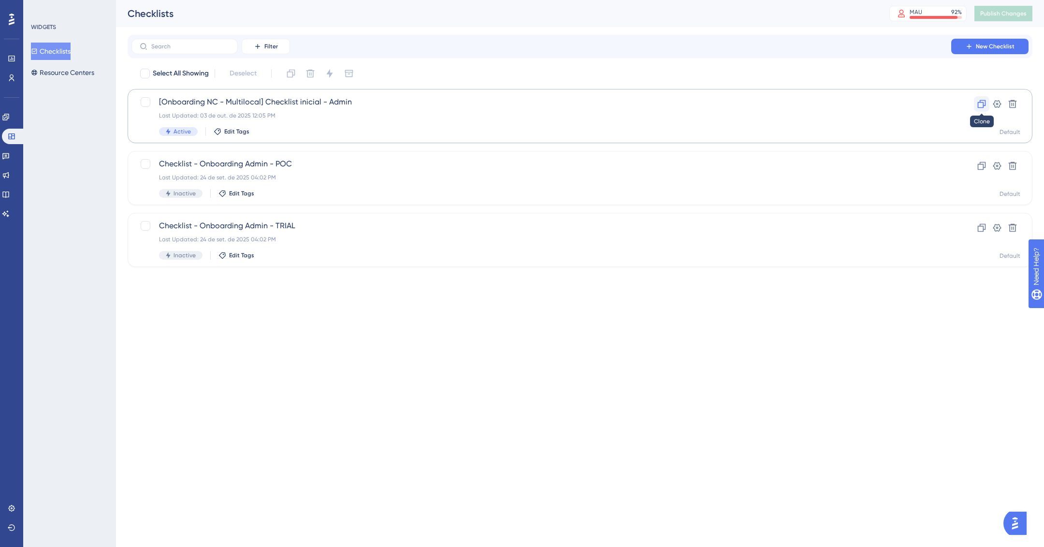
click at [982, 103] on icon at bounding box center [982, 104] width 10 height 10
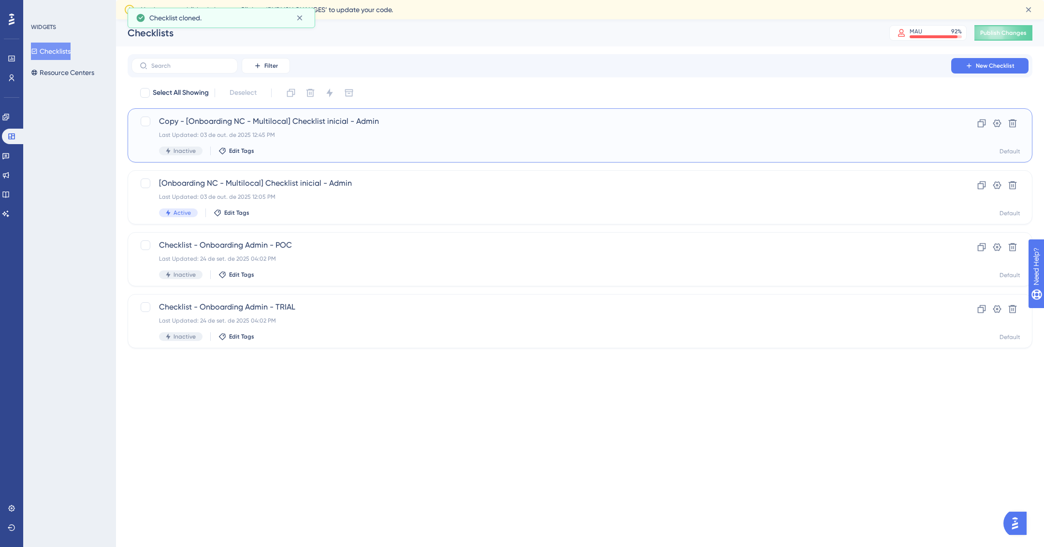
click at [344, 128] on div "Copy - [Onboarding NC - Multilocal] Checklist inicial - Admin Last Updated: 03 …" at bounding box center [541, 136] width 765 height 40
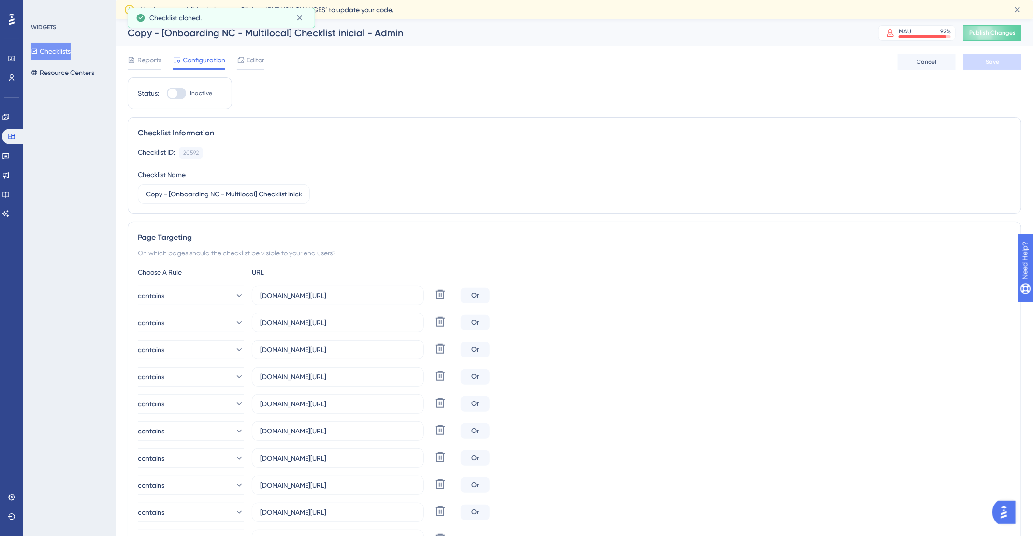
drag, startPoint x: 412, startPoint y: 18, endPoint x: 399, endPoint y: 26, distance: 15.2
click at [412, 18] on div "You have unpublished changes. Click on ‘PUBLISH CHANGES’ to update your code." at bounding box center [574, 9] width 917 height 19
click at [378, 34] on div "Copy - [Onboarding NC - Multilocal] Checklist inicial - Admin" at bounding box center [491, 33] width 727 height 14
click at [140, 63] on span "Reports" at bounding box center [149, 60] width 24 height 12
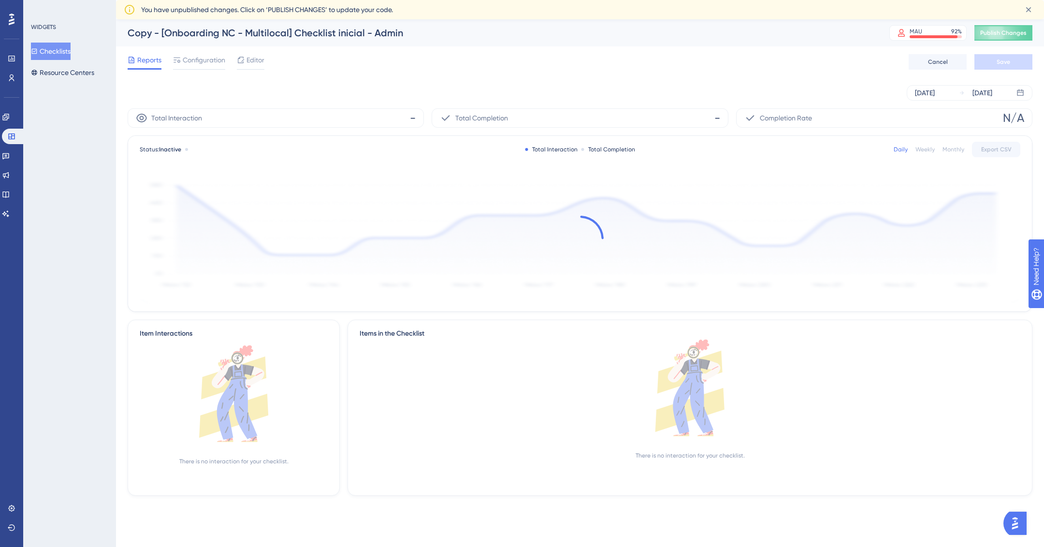
click at [390, 32] on div "Copy - [Onboarding NC - Multilocal] Checklist inicial - Admin" at bounding box center [497, 33] width 738 height 14
click at [182, 63] on div "Configuration" at bounding box center [199, 60] width 52 height 12
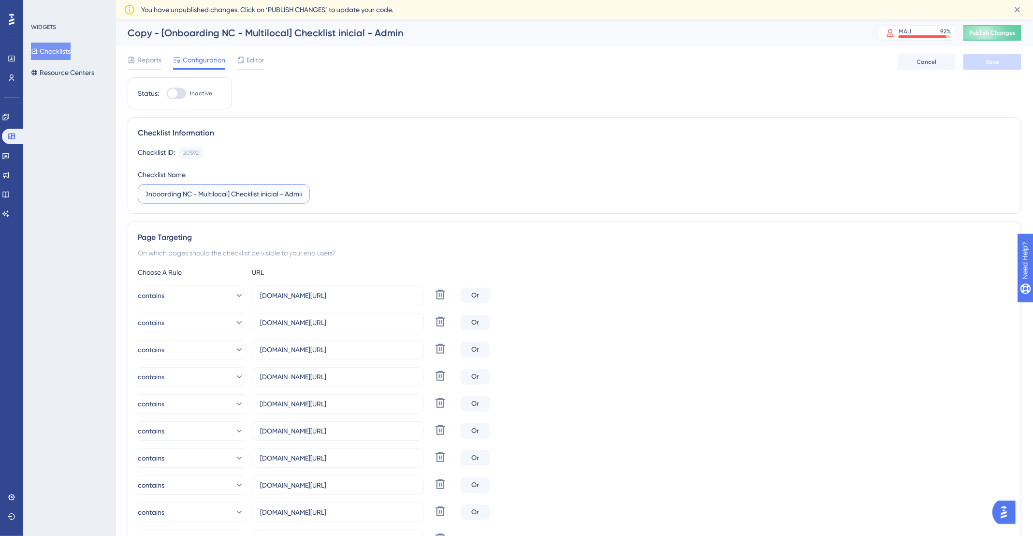
scroll to position [0, 35]
drag, startPoint x: 297, startPoint y: 189, endPoint x: 314, endPoint y: 191, distance: 16.6
click at [317, 192] on div "Checklist ID: 20592 Copy Checklist Name Copy - [Onboarding NC - Multilocal] Che…" at bounding box center [575, 175] width 874 height 57
click at [291, 189] on input "Copy - [Onboarding NC - Multilocal] Checklist inicial - Admin" at bounding box center [224, 194] width 156 height 11
drag, startPoint x: 281, startPoint y: 193, endPoint x: 303, endPoint y: 197, distance: 22.0
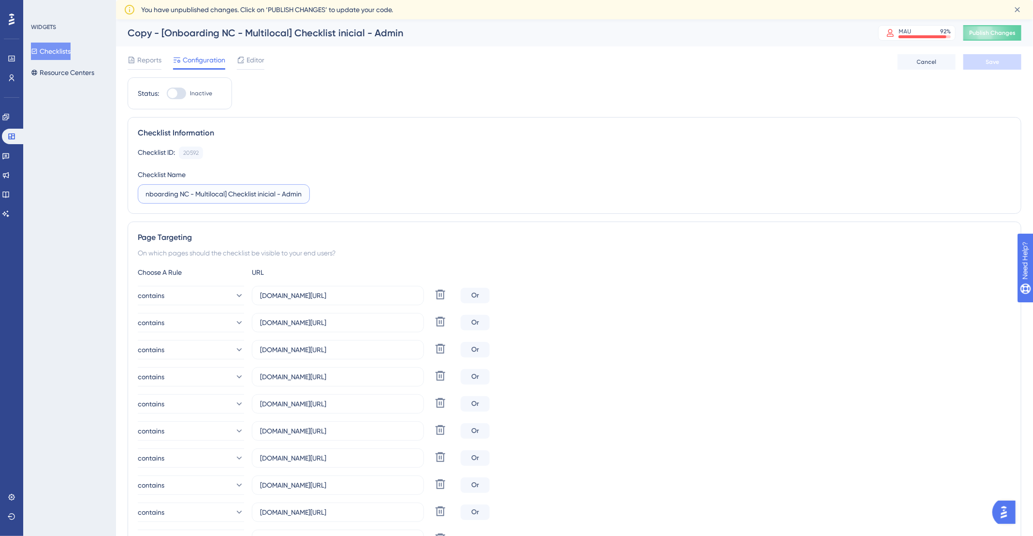
click at [303, 197] on label "Copy - [Onboarding NC - Multilocal] Checklist inicial - Admin" at bounding box center [224, 193] width 172 height 19
type input "Copy - [Onboarding NC - Multilocal] Checklist inicial - Designer"
click at [441, 184] on div "Checklist ID: 20592 Copy Checklist Name Copy - [Onboarding NC - Multilocal] Che…" at bounding box center [575, 175] width 874 height 57
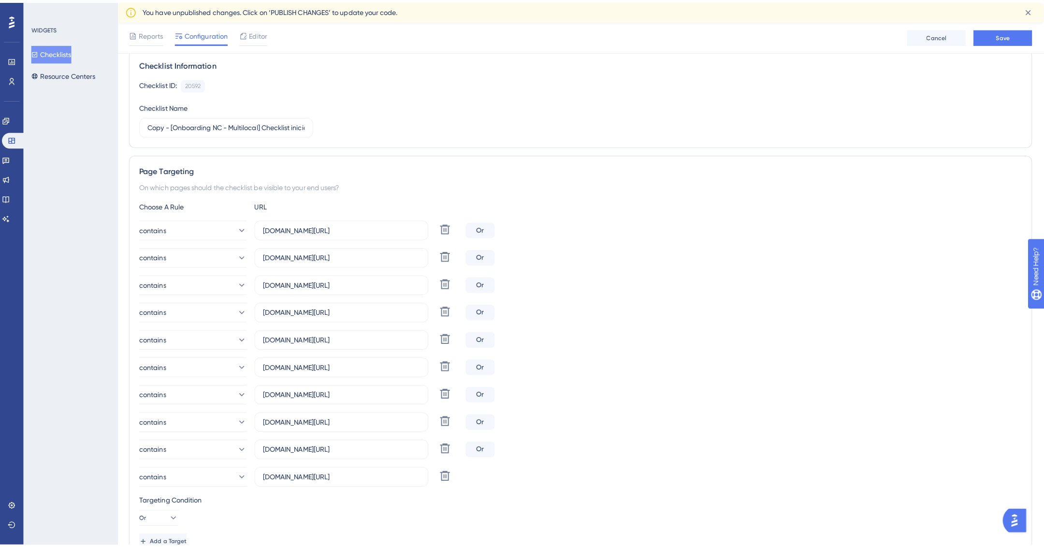
scroll to position [74, 0]
click at [246, 33] on div "Editor" at bounding box center [251, 33] width 28 height 12
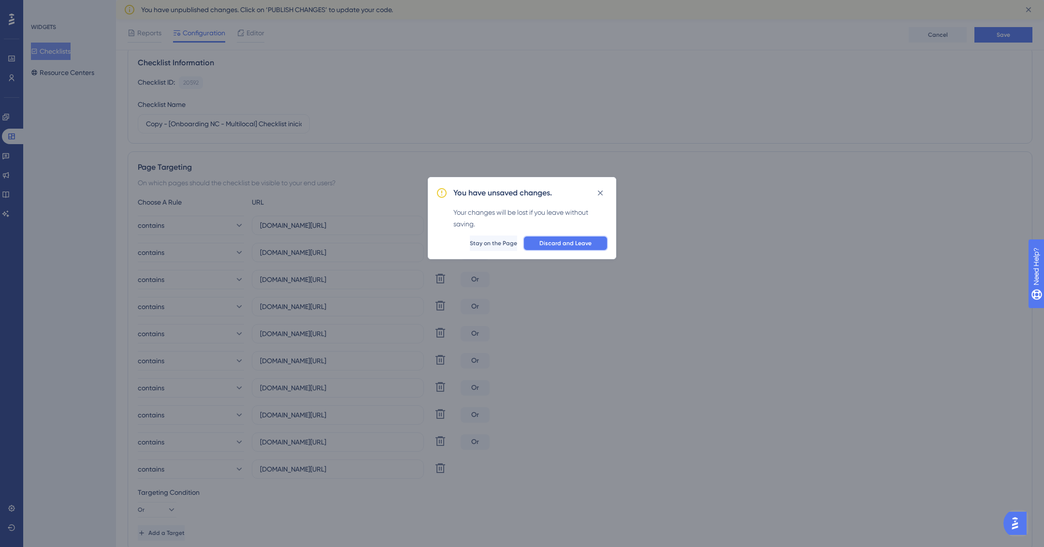
drag, startPoint x: 576, startPoint y: 240, endPoint x: 556, endPoint y: 259, distance: 27.7
click at [556, 259] on div "You have unsaved changes. Your changes will be lost if you leave without saving…" at bounding box center [522, 273] width 1044 height 547
click at [566, 237] on button "Discard and Leave" at bounding box center [565, 242] width 85 height 15
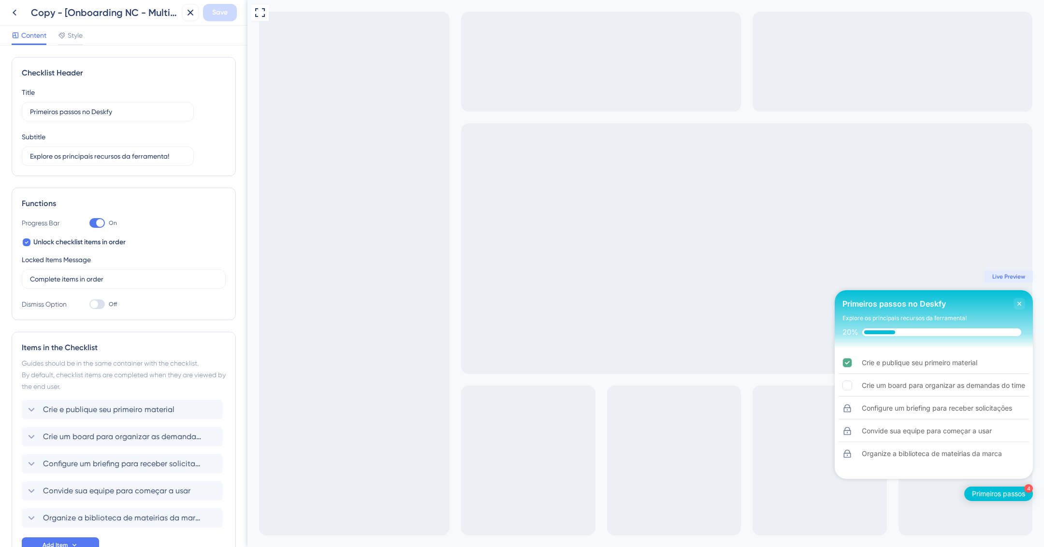
click at [110, 95] on div "Title Primeiros passos no Deskfy" at bounding box center [108, 104] width 172 height 35
click at [81, 116] on input "Primeiros passos no Deskfy" at bounding box center [108, 111] width 156 height 11
click at [84, 114] on input "Primeiros passos no Deskfy" at bounding box center [108, 111] width 156 height 11
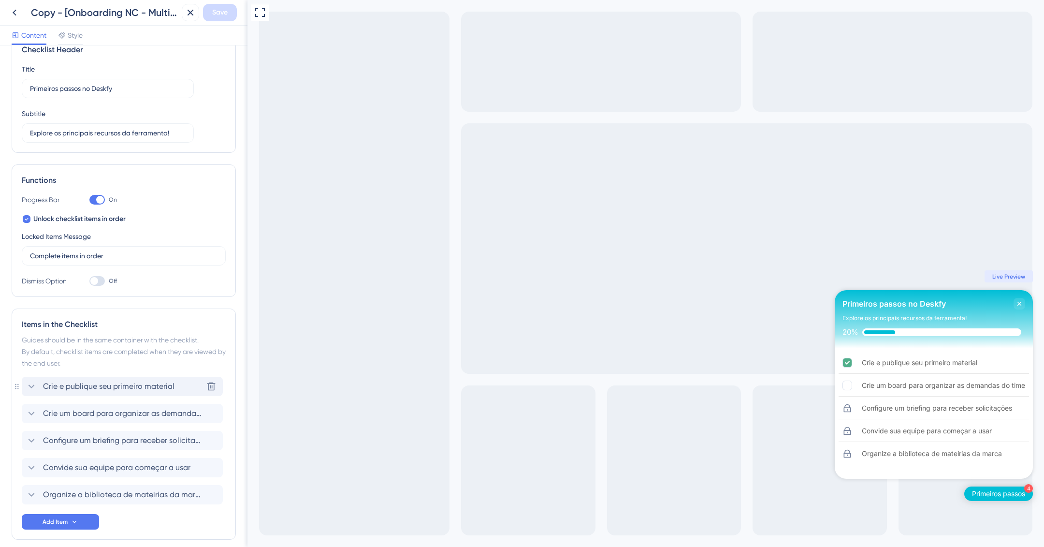
click at [34, 386] on icon at bounding box center [32, 387] width 12 height 12
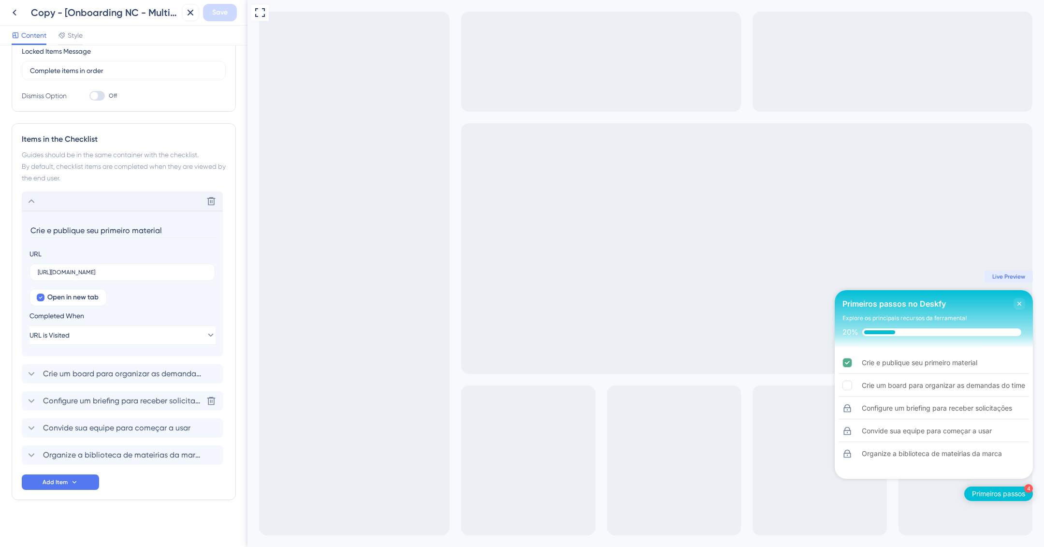
scroll to position [210, 0]
drag, startPoint x: 86, startPoint y: 367, endPoint x: 48, endPoint y: 349, distance: 42.0
click at [48, 291] on div "Delete Crie e publique seu primeiro material URL https://ajuda.deskfy.io/pt-BR/…" at bounding box center [124, 326] width 204 height 273
drag, startPoint x: 29, startPoint y: 371, endPoint x: 32, endPoint y: 329, distance: 42.1
click at [27, 336] on div "Delete Crie e publique seu primeiro material URL https://ajuda.deskfy.io/pt-BR/…" at bounding box center [124, 326] width 204 height 273
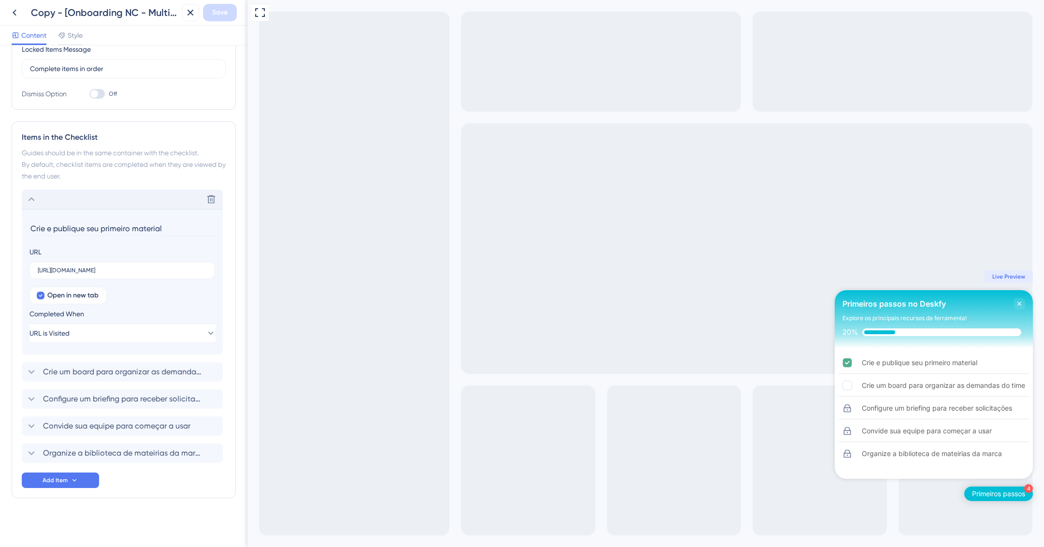
click at [33, 198] on icon at bounding box center [32, 199] width 6 height 4
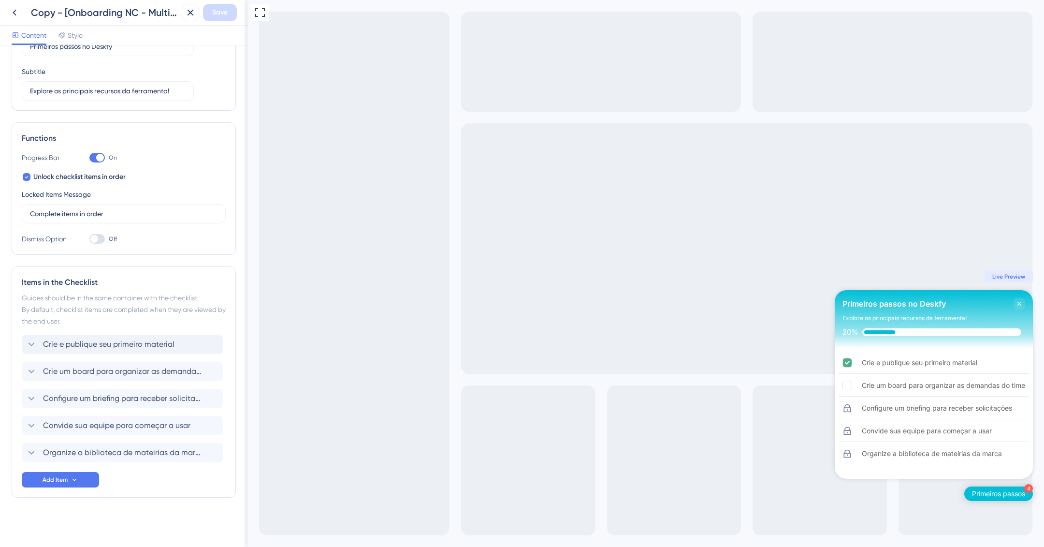
click at [17, 368] on div "Items in the Checklist Guides should be in the same container with the checklis…" at bounding box center [124, 381] width 224 height 231
click at [142, 340] on span "Crie um board para organizar as demandas do time" at bounding box center [123, 344] width 160 height 12
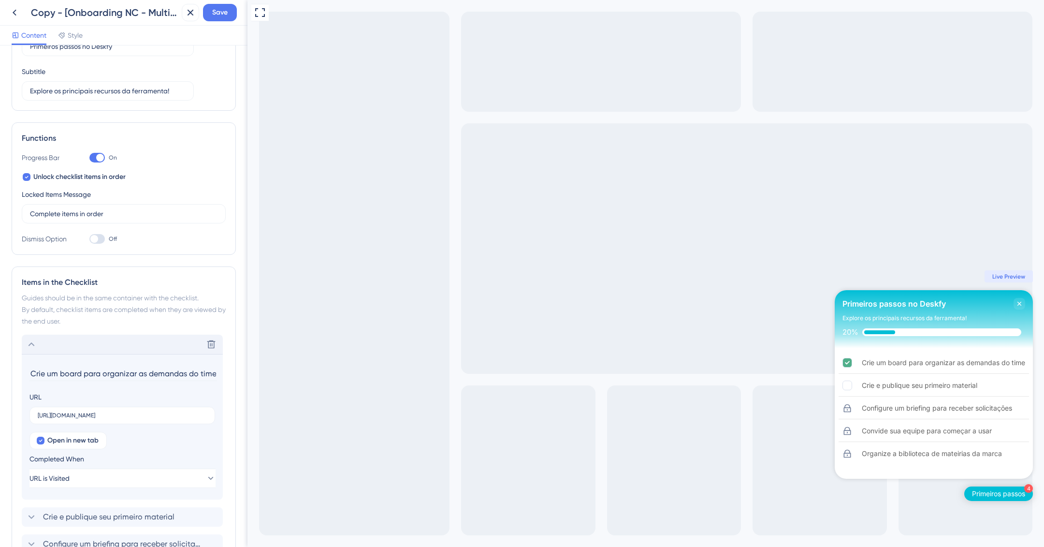
scroll to position [210, 0]
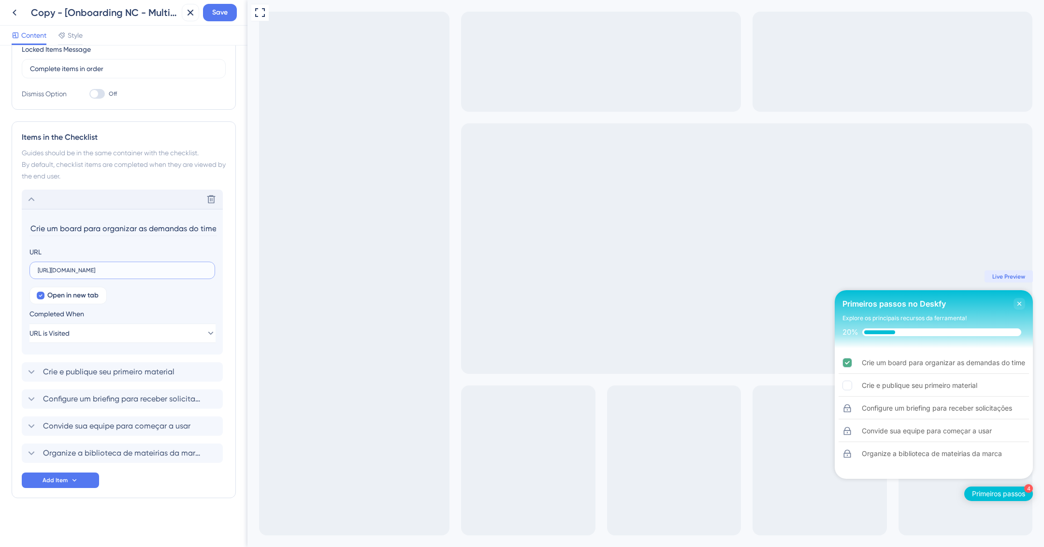
click at [137, 270] on input "https://ajuda.deskfy.io/pt-BR/articles/5745063-criar-e-configurar-boards-em-sol…" at bounding box center [122, 270] width 169 height 7
click at [83, 221] on input "Crie um board para organizar as demandas do time" at bounding box center [123, 228] width 188 height 15
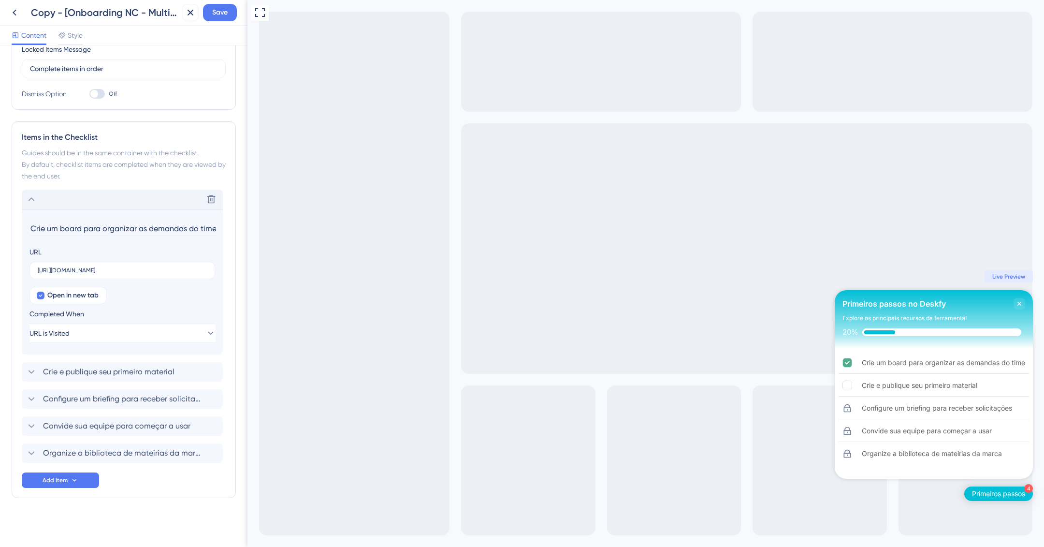
click at [83, 221] on input "Crie um board para organizar as demandas do time" at bounding box center [123, 228] width 188 height 15
paste input "Instalar o plug-in do Deskfy no Illustrator"
click at [55, 228] on input "Instalar o plug-in do Deskfy no Illustrator" at bounding box center [123, 228] width 188 height 15
type input "Instale o plug-in do Deskfy no Illustrator"
click at [120, 269] on input "https://ajuda.deskfy.io/pt-BR/articles/5745063-criar-e-configurar-boards-em-sol…" at bounding box center [122, 270] width 169 height 7
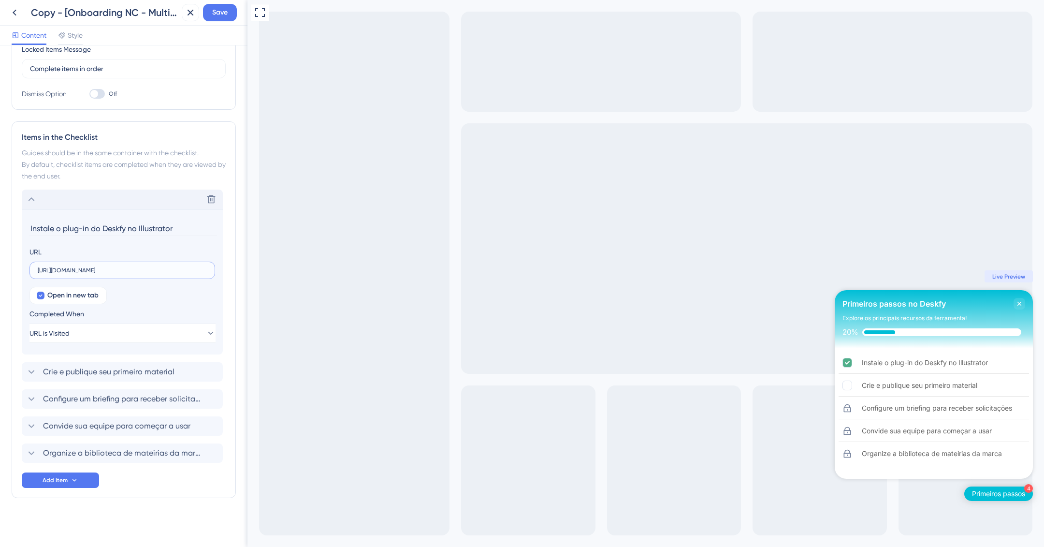
click at [90, 268] on input "https://ajuda.deskfy.io/pt-BR/articles/5745063-criar-e-configurar-boards-em-sol…" at bounding box center [122, 270] width 169 height 7
click at [89, 268] on input "https://ajuda.deskfy.io/pt-BR/articles/5745063-criar-e-configurar-boards-em-sol…" at bounding box center [122, 270] width 169 height 7
paste input "188962-instalar-o-plug-in-do-deskfy-no-illustrator"
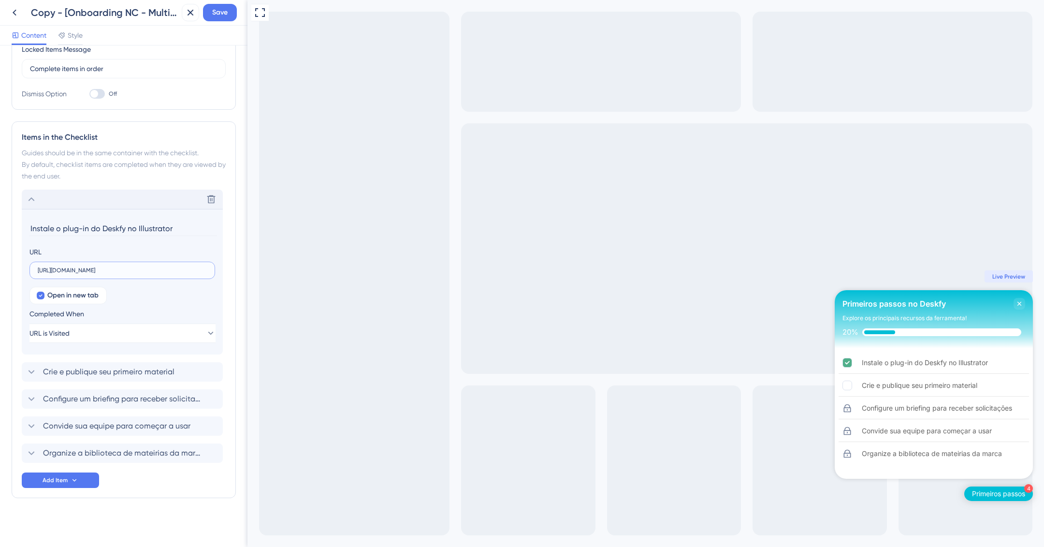
type input "https://ajuda.deskfy.io/pt-BR/articles/5188962-instalar-o-plug-in-do-deskfy-no-…"
click at [152, 454] on span "Organize a biblioteca de mateirias da marca" at bounding box center [123, 453] width 160 height 12
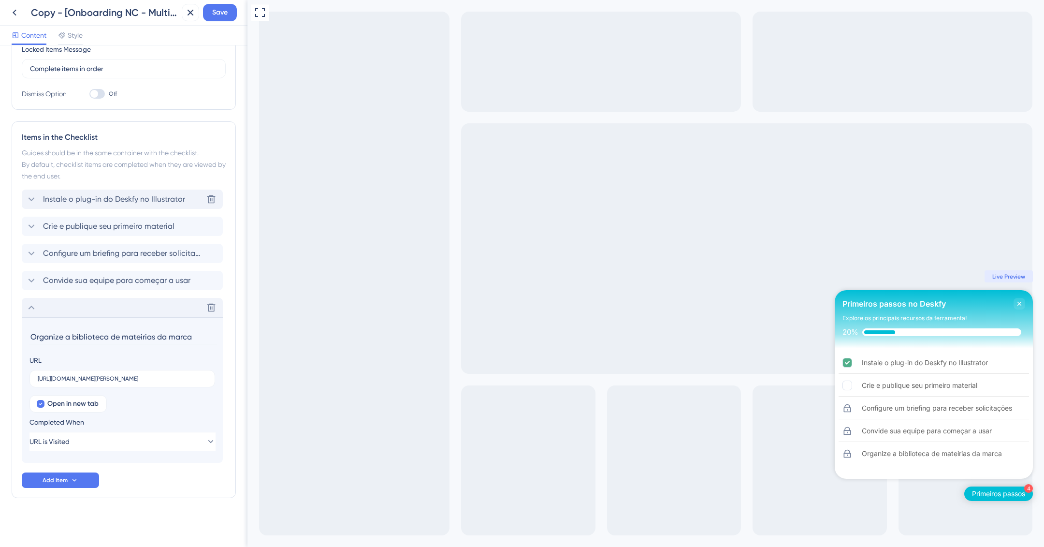
click at [107, 338] on input "Organize a biblioteca de mateirias da marca" at bounding box center [123, 336] width 188 height 15
click at [65, 335] on input "Organizar materiais em pastas/seções" at bounding box center [123, 336] width 188 height 15
type input "Organize os materiais em pastas/seções"
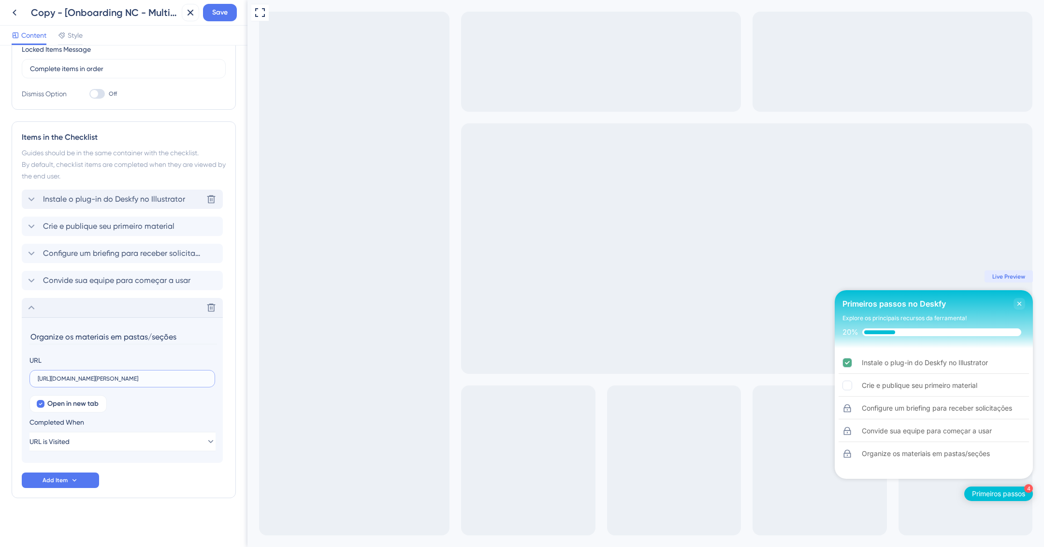
click at [108, 380] on input "https://ajuda.deskfy.io/pt-BR/articles/10715127-guia-de-boas-praticas-para-orga…" at bounding box center [122, 378] width 169 height 7
click at [35, 305] on icon at bounding box center [32, 308] width 12 height 12
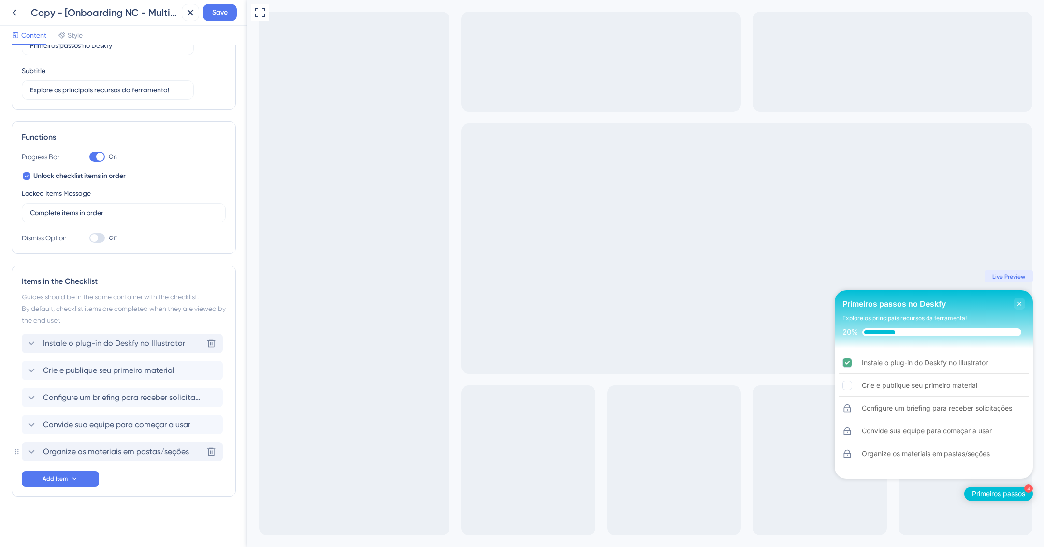
scroll to position [65, 0]
click at [211, 421] on icon at bounding box center [211, 426] width 10 height 10
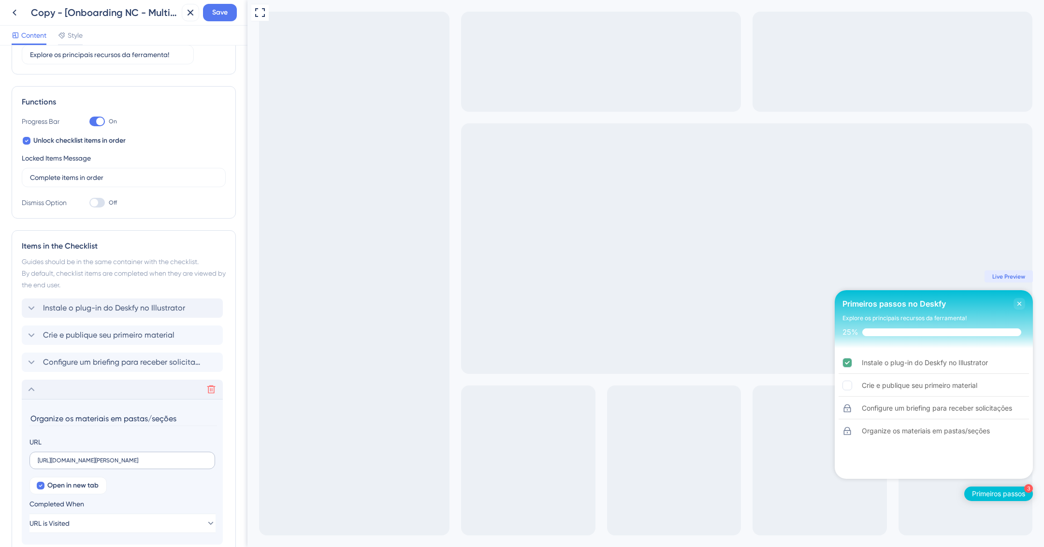
scroll to position [183, 0]
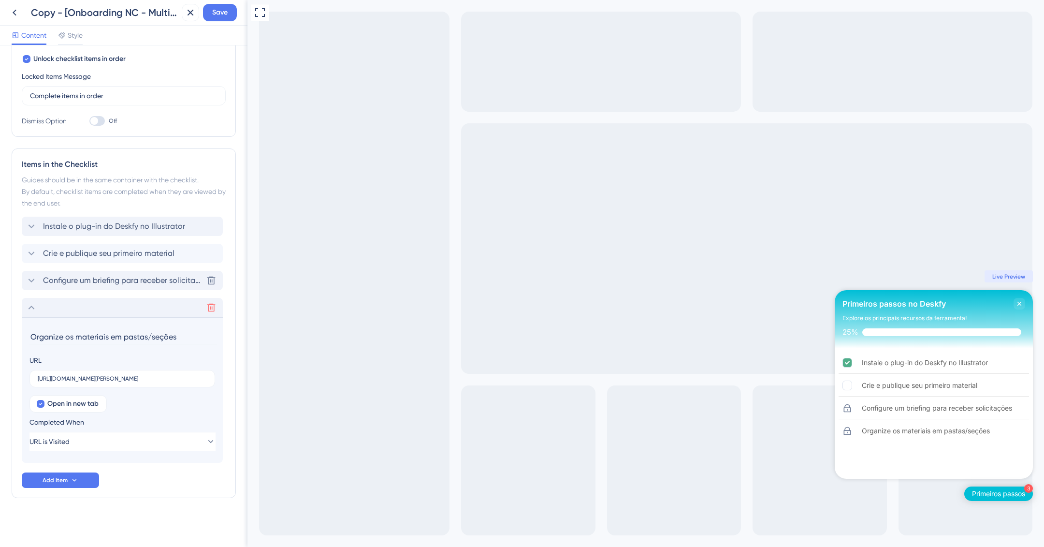
click at [123, 278] on span "Configure um briefing para receber solicitações" at bounding box center [123, 281] width 160 height 12
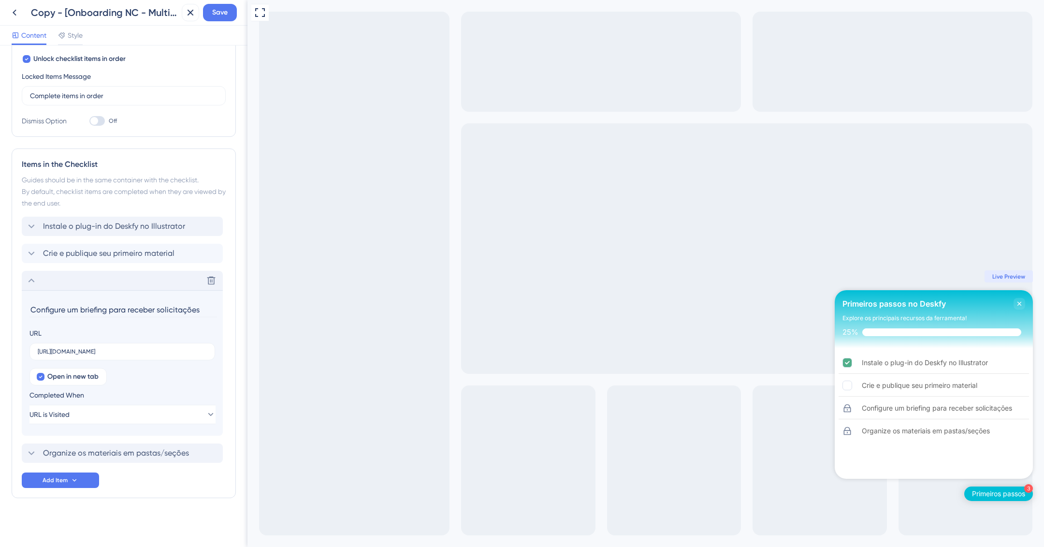
drag, startPoint x: 203, startPoint y: 311, endPoint x: 22, endPoint y: 311, distance: 180.8
click at [22, 311] on section "Configure um briefing para receber solicitações URL https://ajuda.deskfy.io/pt-…" at bounding box center [122, 363] width 201 height 146
type input "O"
click at [167, 351] on input "https://ajuda.deskfy.io/pt-BR/articles/3101686-criar-modelos-de-briefings" at bounding box center [122, 351] width 169 height 7
drag, startPoint x: 98, startPoint y: 311, endPoint x: 173, endPoint y: 307, distance: 75.0
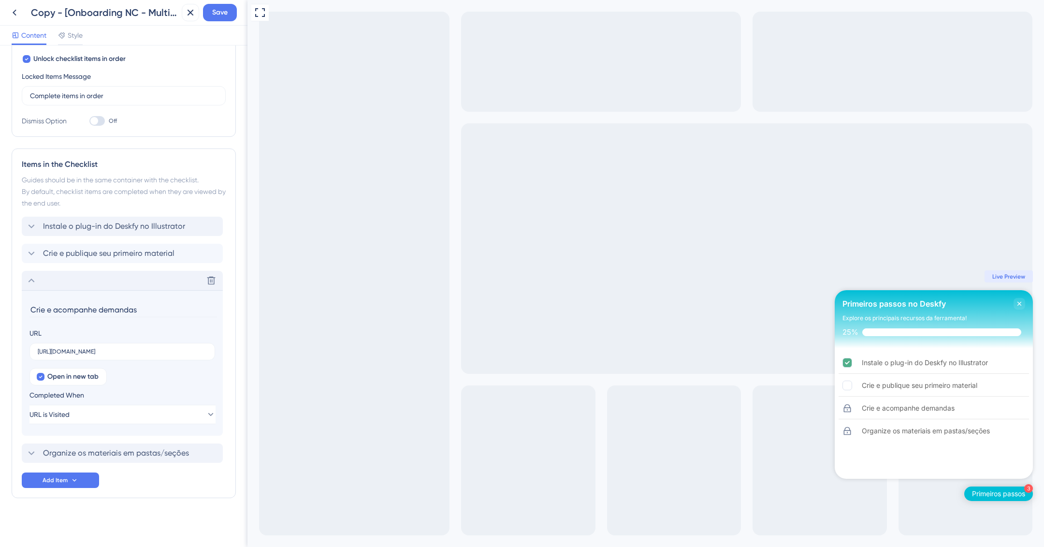
click at [173, 307] on input "Crie e acompanhe demandas" at bounding box center [123, 309] width 188 height 15
type input "Crie e acompanhe tarefas e solicitações"
click at [30, 279] on icon at bounding box center [32, 281] width 6 height 4
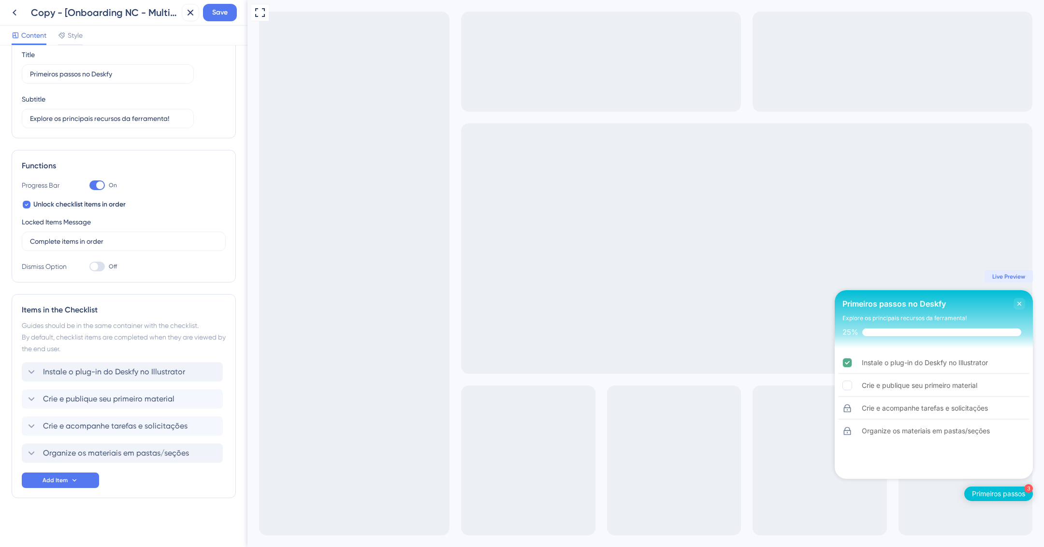
drag, startPoint x: 20, startPoint y: 421, endPoint x: 18, endPoint y: 432, distance: 10.9
click at [18, 435] on div "Items in the Checklist Guides should be in the same container with the checklis…" at bounding box center [124, 396] width 224 height 204
click at [31, 425] on icon at bounding box center [32, 426] width 12 height 12
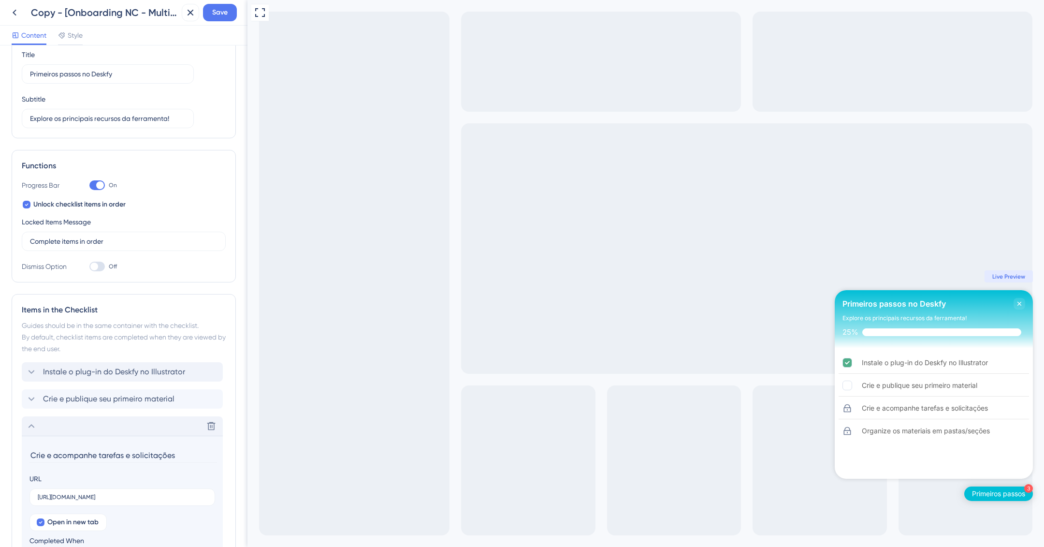
scroll to position [183, 0]
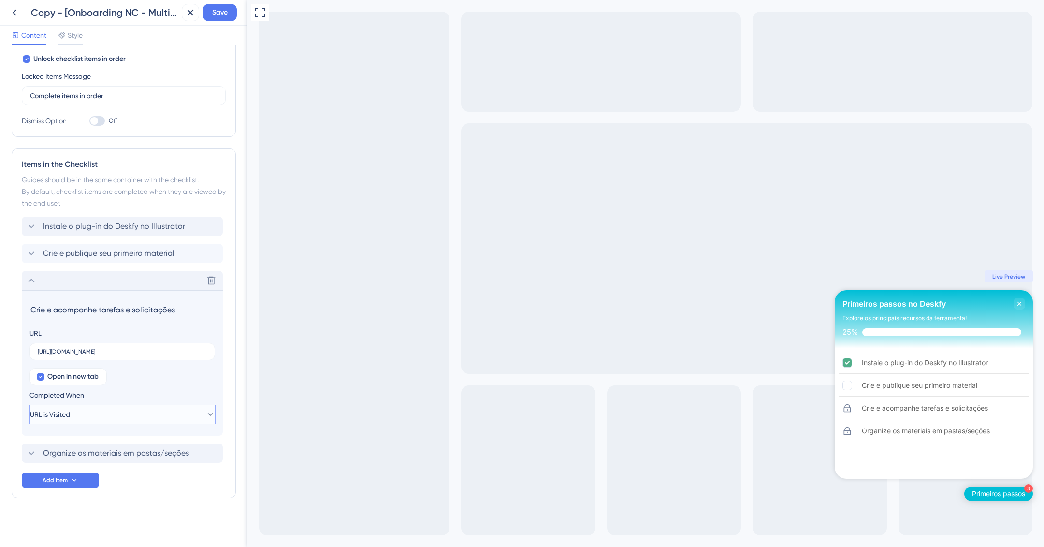
click at [108, 411] on button "URL is Visited" at bounding box center [122, 414] width 186 height 19
click at [147, 383] on div "Open in new tab Completed When URL is Visited URL is Visited URL is Visited Goa…" at bounding box center [122, 396] width 186 height 56
click at [18, 409] on div "Items in the Checklist Guides should be in the same container with the checklis…" at bounding box center [124, 323] width 224 height 350
click at [31, 279] on icon at bounding box center [32, 281] width 6 height 4
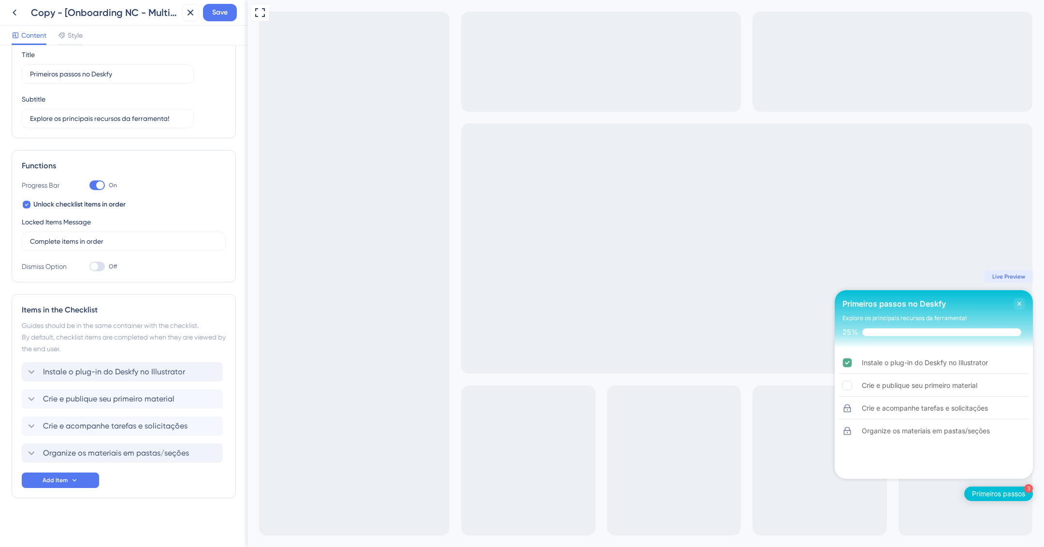
drag, startPoint x: 17, startPoint y: 423, endPoint x: 26, endPoint y: 411, distance: 14.2
click at [26, 411] on div "Items in the Checklist Guides should be in the same container with the checklis…" at bounding box center [124, 396] width 224 height 204
drag, startPoint x: 30, startPoint y: 425, endPoint x: 206, endPoint y: 0, distance: 459.4
click at [229, 11] on button "Save" at bounding box center [220, 12] width 34 height 17
click at [182, 20] on icon at bounding box center [184, 18] width 10 height 10
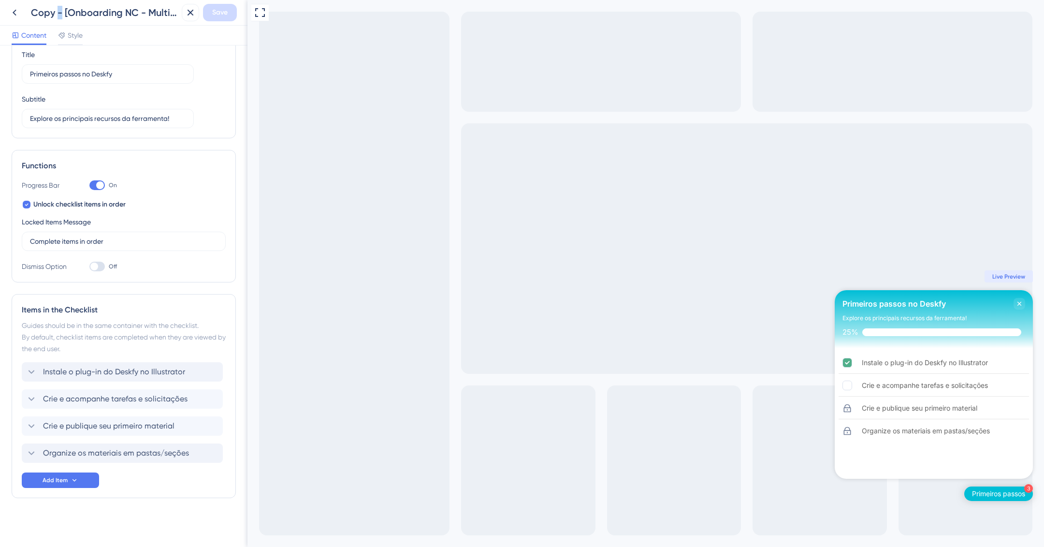
click at [63, 12] on div "Copy - [Onboarding NC - Multilocal] Checklist inicial - Admin" at bounding box center [104, 13] width 147 height 14
click at [57, 10] on div "Copy - [Onboarding NC - Multilocal] Checklist inicial - Admin" at bounding box center [104, 13] width 147 height 14
click at [16, 11] on icon at bounding box center [15, 13] width 12 height 12
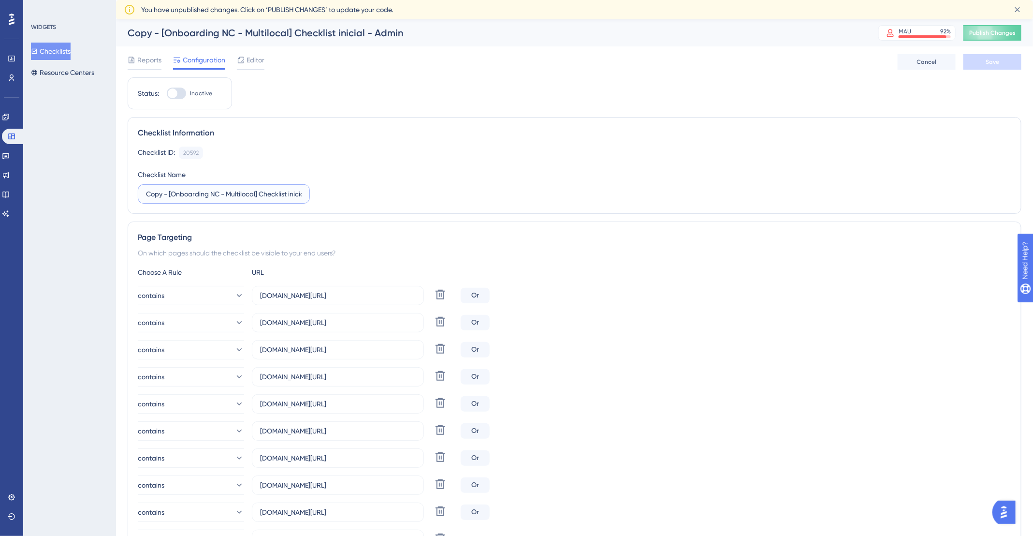
drag, startPoint x: 167, startPoint y: 191, endPoint x: 129, endPoint y: 191, distance: 38.2
click at [129, 191] on div "Checklist Information Checklist ID: 20592 Copy Checklist Name Copy - [Onboardin…" at bounding box center [575, 165] width 894 height 97
type input "[Onboarding NC - Multilocal] Checklist inicial - Admin"
click at [1009, 67] on button "Save" at bounding box center [993, 61] width 58 height 15
click at [1016, 31] on span "Publish Changes" at bounding box center [992, 33] width 46 height 8
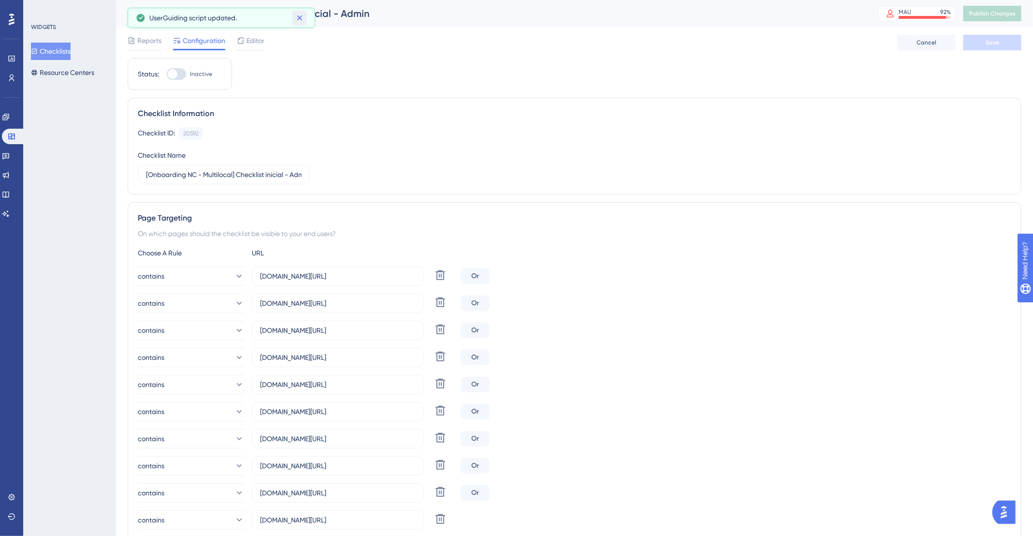
click at [301, 16] on icon at bounding box center [299, 17] width 5 height 5
click at [51, 52] on button "Checklists" at bounding box center [51, 51] width 40 height 17
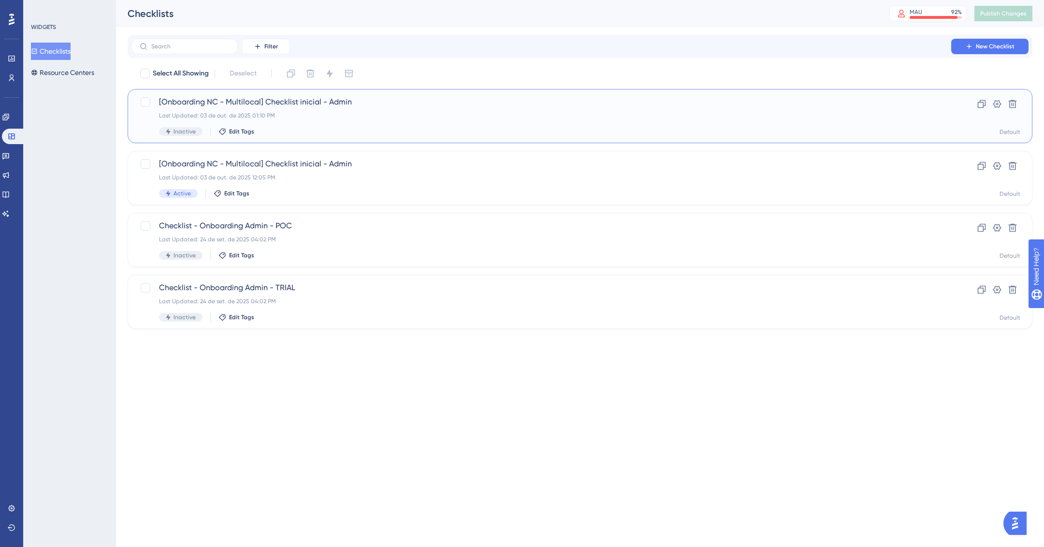
click at [172, 114] on div "Last Updated: 03 de out. de 2025 01:10 PM" at bounding box center [541, 116] width 765 height 8
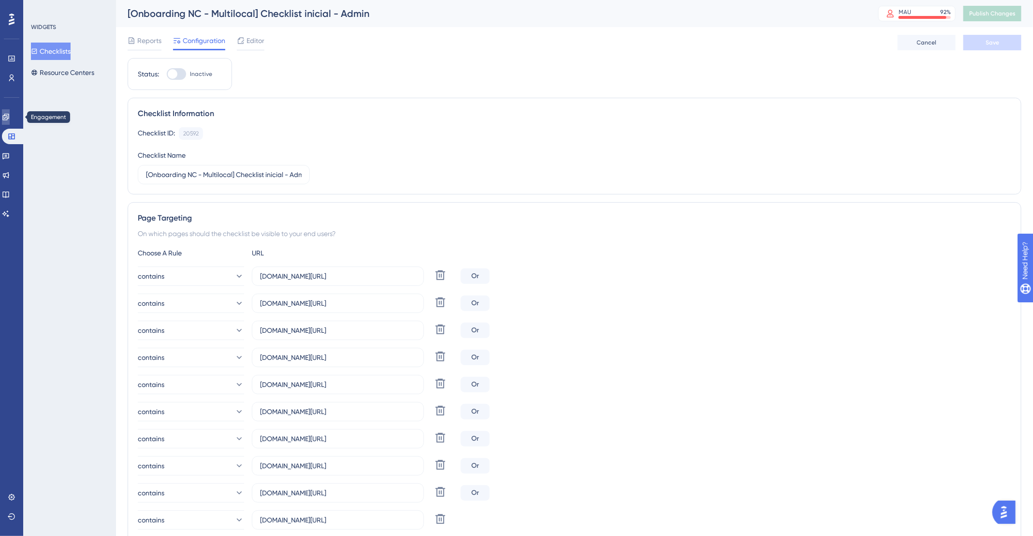
click at [10, 118] on icon at bounding box center [6, 117] width 8 height 8
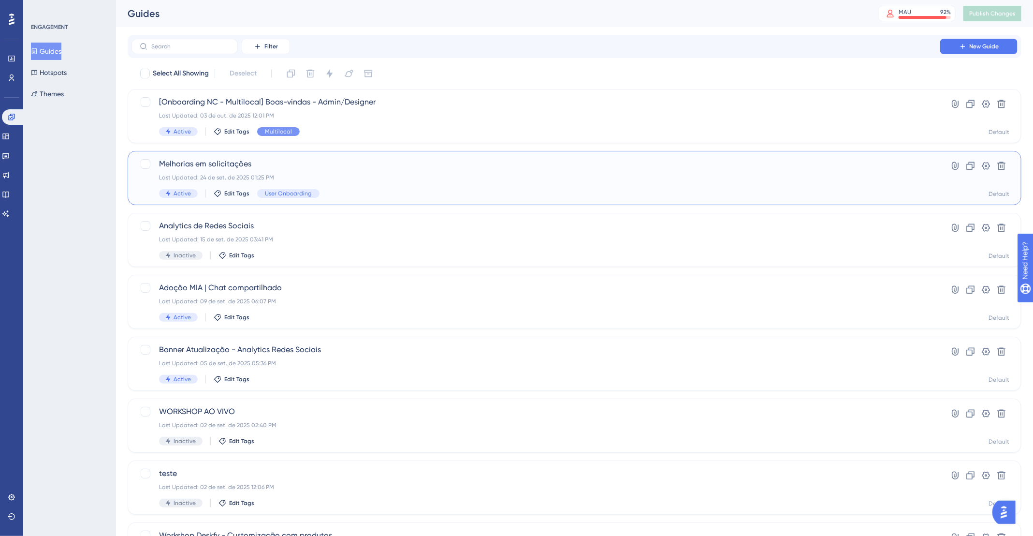
click at [214, 179] on div "Last Updated: 24 de set. de 2025 01:25 PM" at bounding box center [536, 178] width 754 height 8
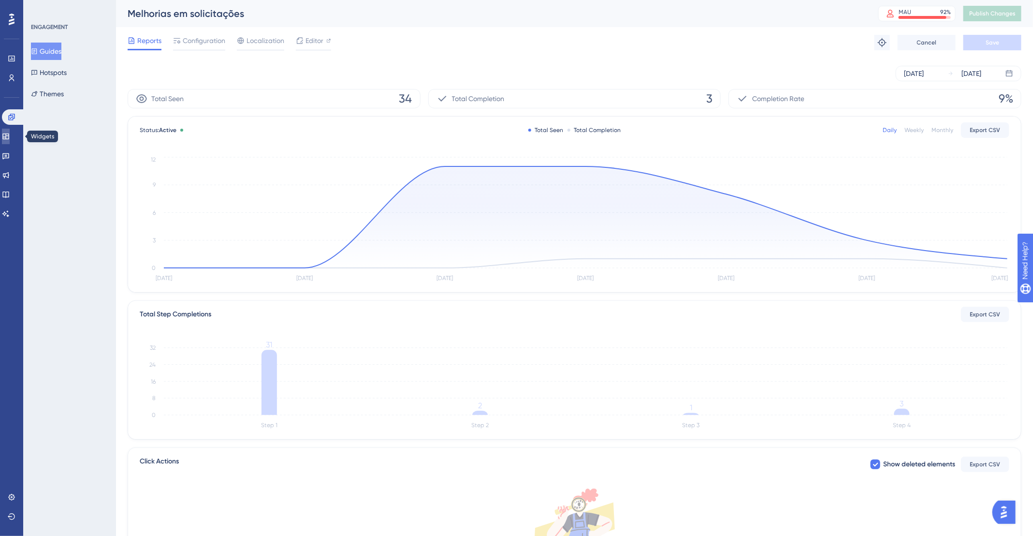
click at [4, 134] on link at bounding box center [6, 136] width 8 height 15
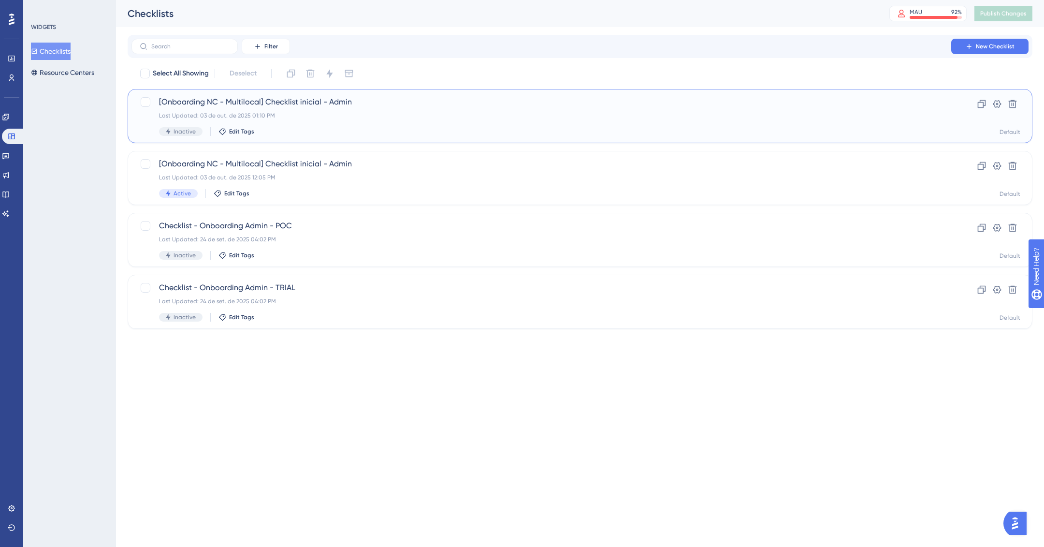
click at [385, 103] on span "[Onboarding NC - Multilocal] Checklist inicial - Admin" at bounding box center [541, 102] width 765 height 12
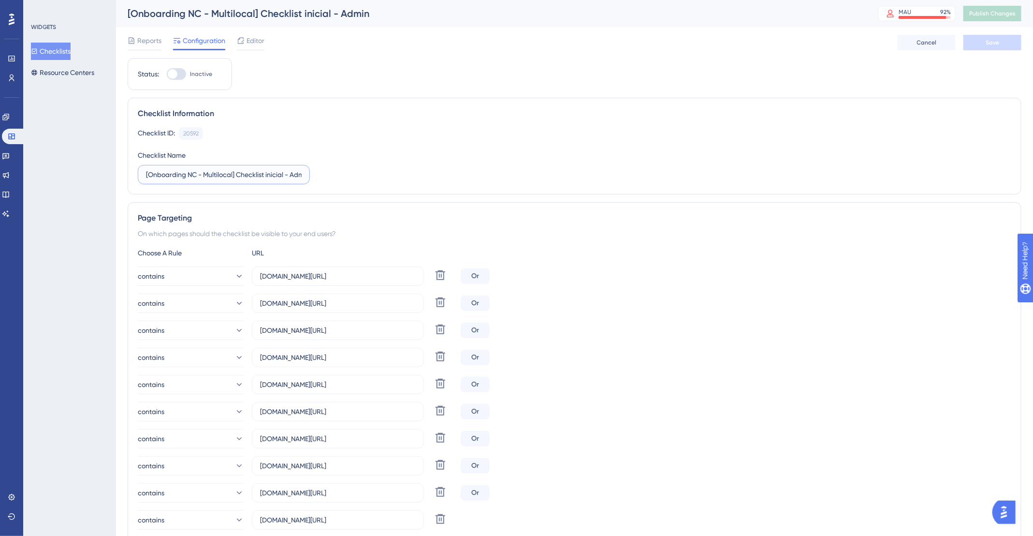
drag, startPoint x: 291, startPoint y: 171, endPoint x: 323, endPoint y: 176, distance: 32.0
click at [323, 176] on div "Checklist ID: 20592 Copy Checklist Name [Onboarding NC - Multilocal] Checklist …" at bounding box center [575, 155] width 874 height 57
click at [275, 173] on input "[Onboarding NC - Multilocal] Checklist inicial -Designer" at bounding box center [224, 174] width 156 height 11
type input "[Onboarding NC - Multilocal] Checklist inicial - Designer"
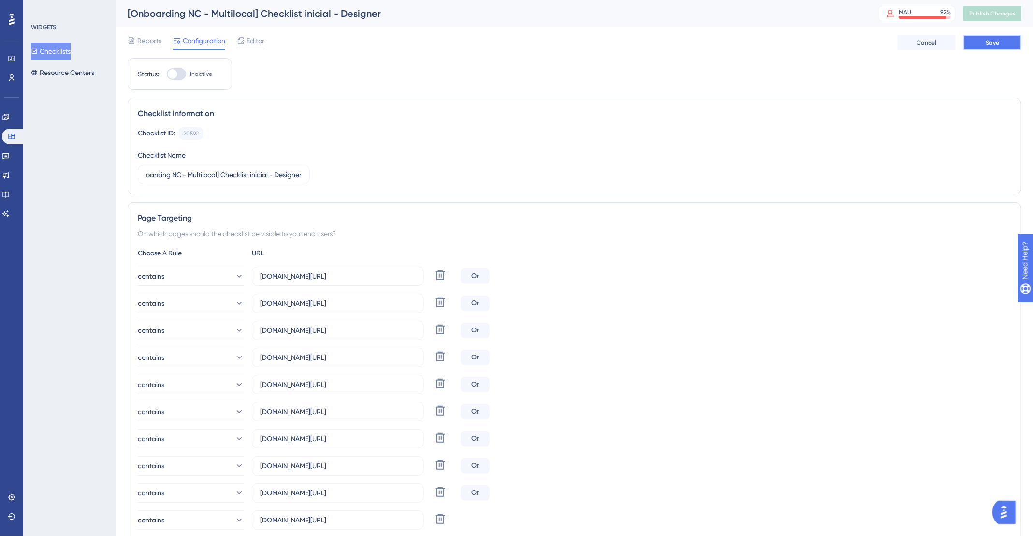
click at [989, 40] on span "Save" at bounding box center [993, 43] width 14 height 8
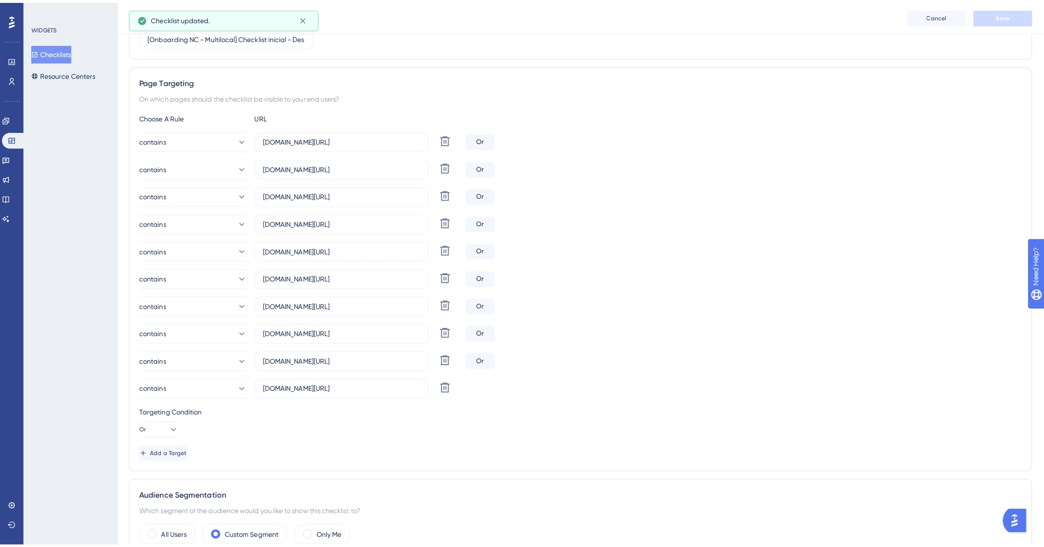
scroll to position [0, 0]
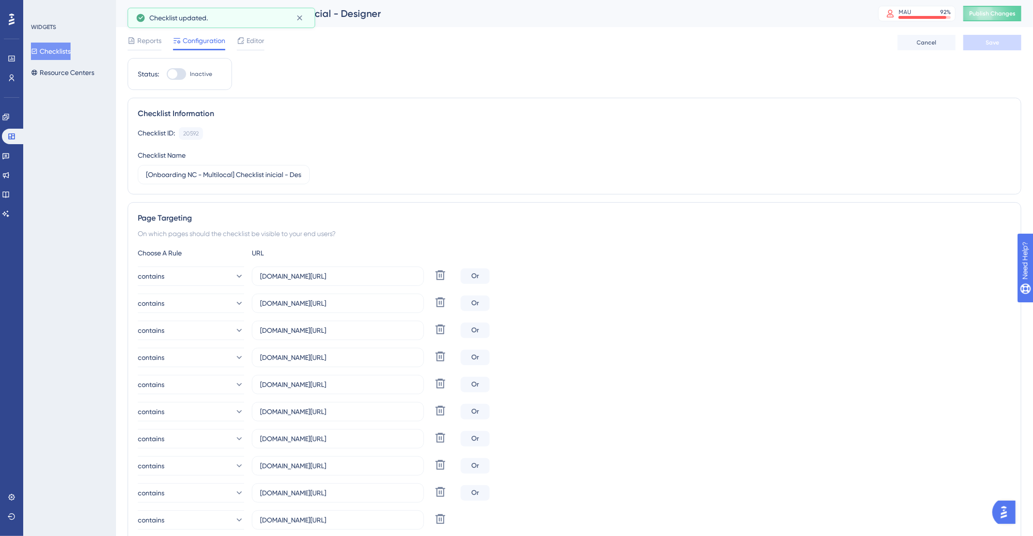
click at [232, 32] on div "Reports Configuration Editor Cancel Save" at bounding box center [575, 42] width 894 height 31
click at [253, 43] on span "Editor" at bounding box center [256, 41] width 18 height 12
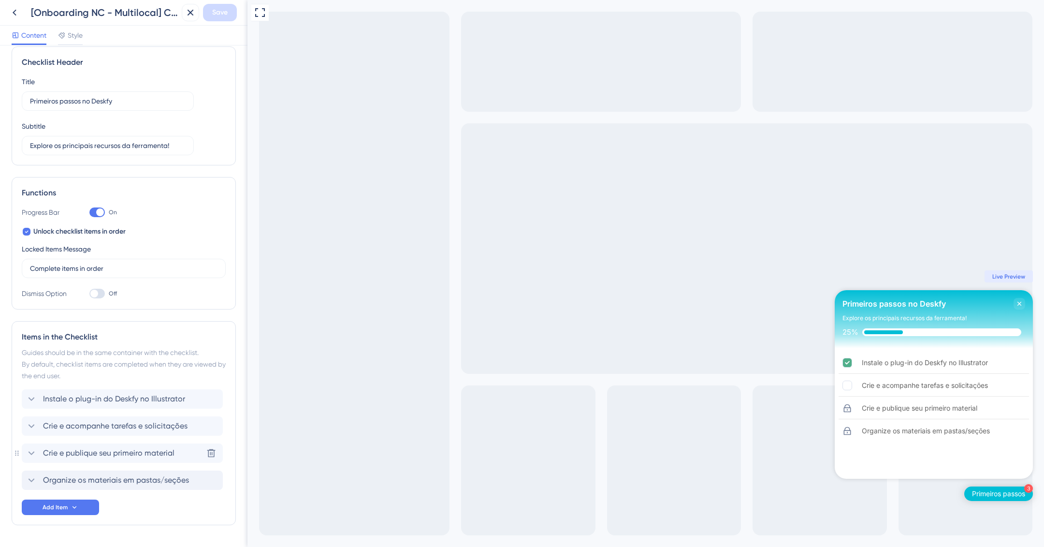
scroll to position [23, 0]
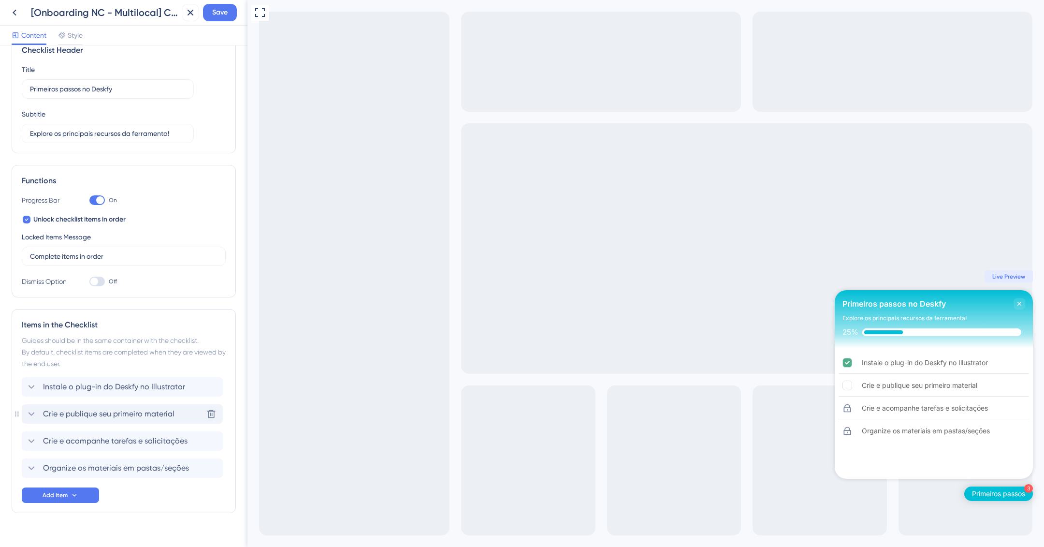
click at [177, 411] on div "Crie e publique seu primeiro material Delete" at bounding box center [122, 413] width 201 height 19
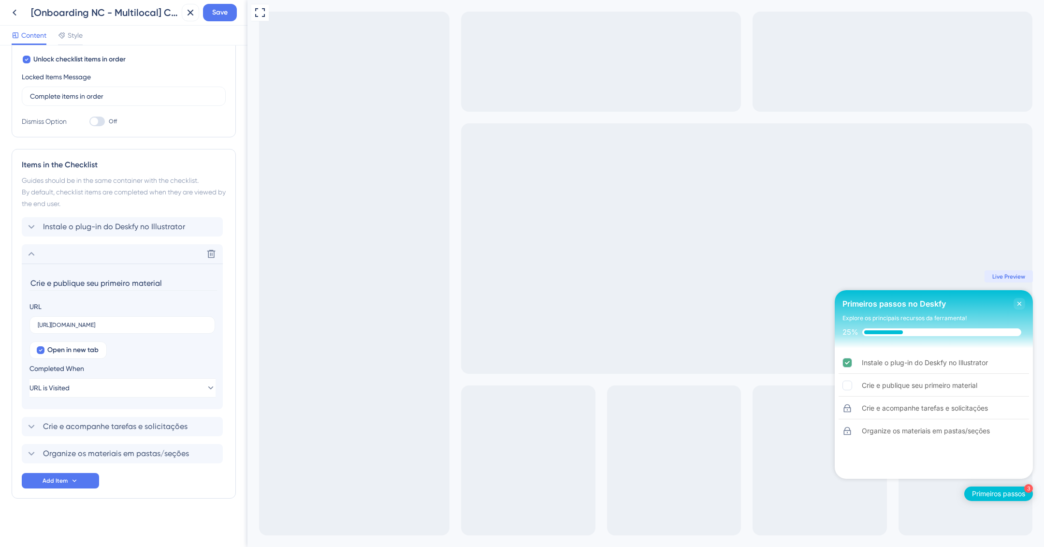
scroll to position [183, 0]
drag, startPoint x: 89, startPoint y: 279, endPoint x: 132, endPoint y: 280, distance: 42.1
click at [132, 280] on input "Crie e publique seu primeiro material" at bounding box center [123, 282] width 188 height 15
click at [133, 279] on input "Crie e publique material" at bounding box center [123, 282] width 188 height 15
type input "Crie e publique materiais editáveis"
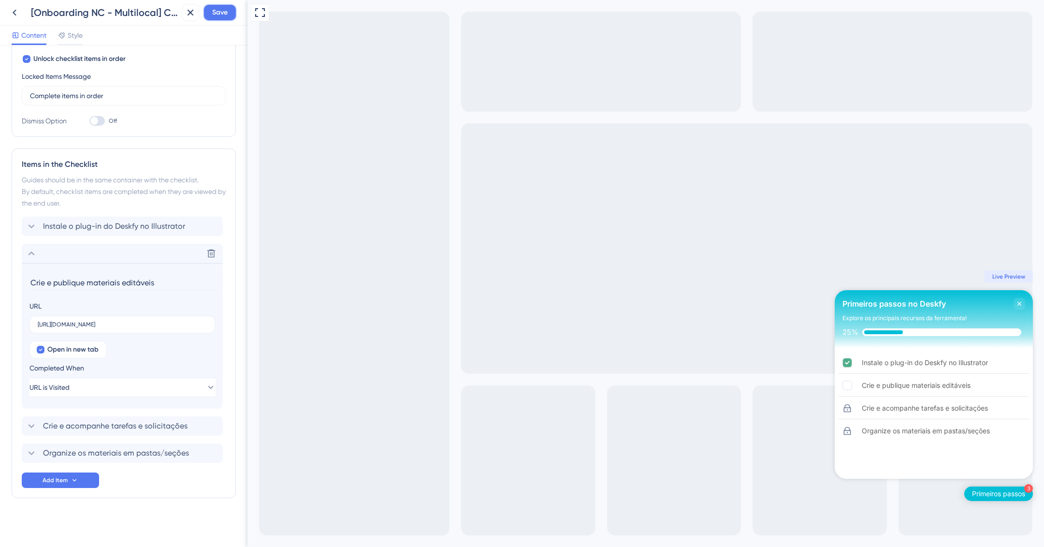
click at [225, 11] on span "Save" at bounding box center [219, 13] width 15 height 12
click at [850, 363] on icon "Instale o plug-in do Deskfy no Illustrator is complete." at bounding box center [847, 362] width 9 height 9
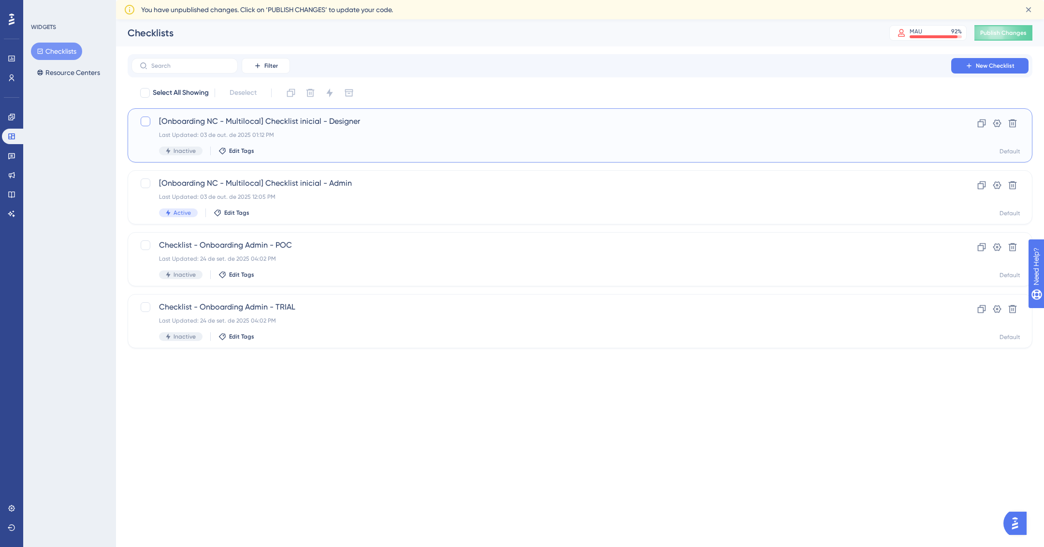
click at [148, 123] on div at bounding box center [146, 122] width 10 height 10
checkbox input "true"
click at [148, 189] on div at bounding box center [146, 183] width 12 height 12
checkbox input "true"
click at [294, 197] on div "Last Updated: 03 de out. de 2025 12:05 PM" at bounding box center [541, 197] width 765 height 8
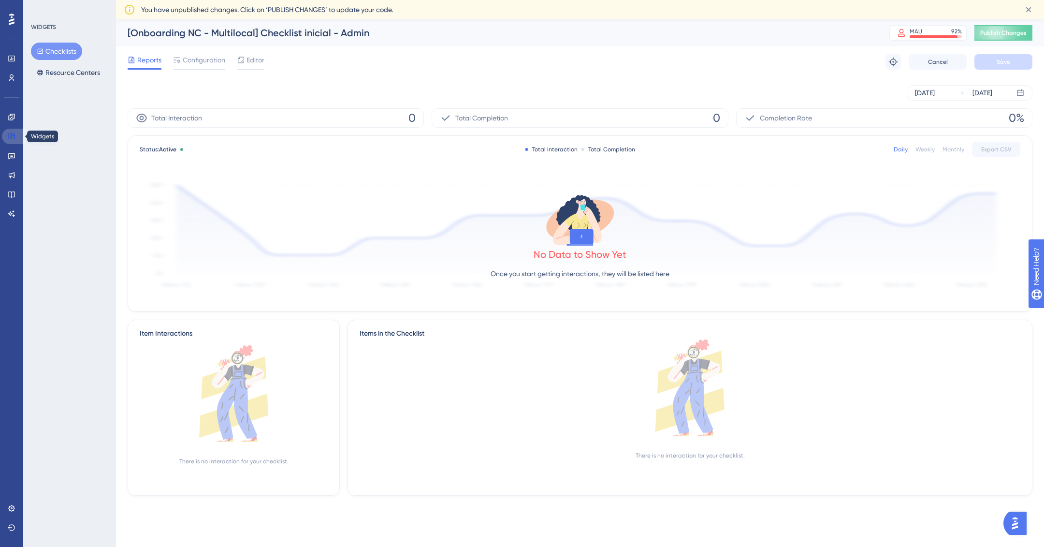
click at [12, 134] on icon at bounding box center [12, 136] width 8 height 8
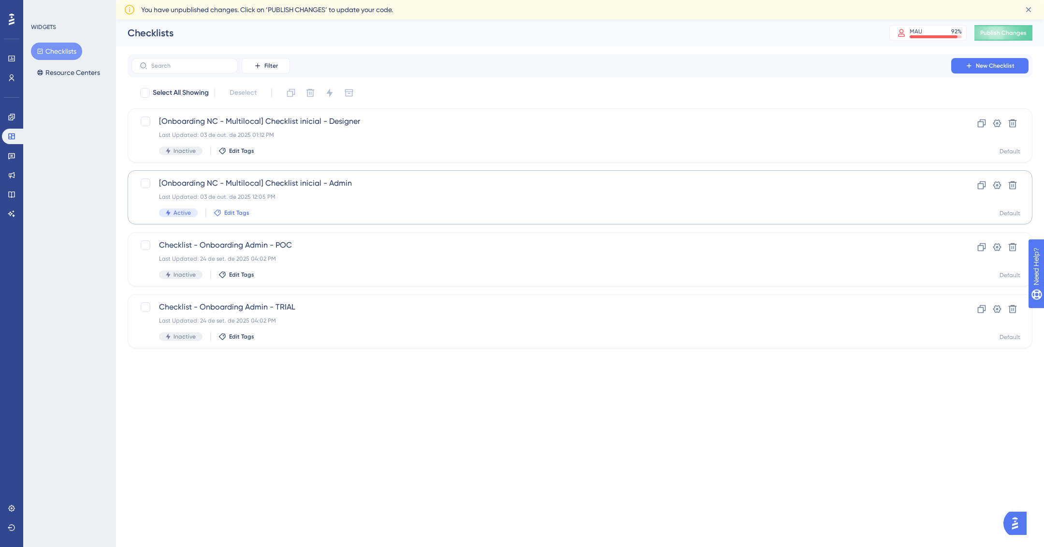
click at [239, 214] on span "Edit Tags" at bounding box center [236, 213] width 25 height 8
drag, startPoint x: 224, startPoint y: 283, endPoint x: 224, endPoint y: 267, distance: 16.0
click at [223, 282] on div at bounding box center [225, 285] width 8 height 8
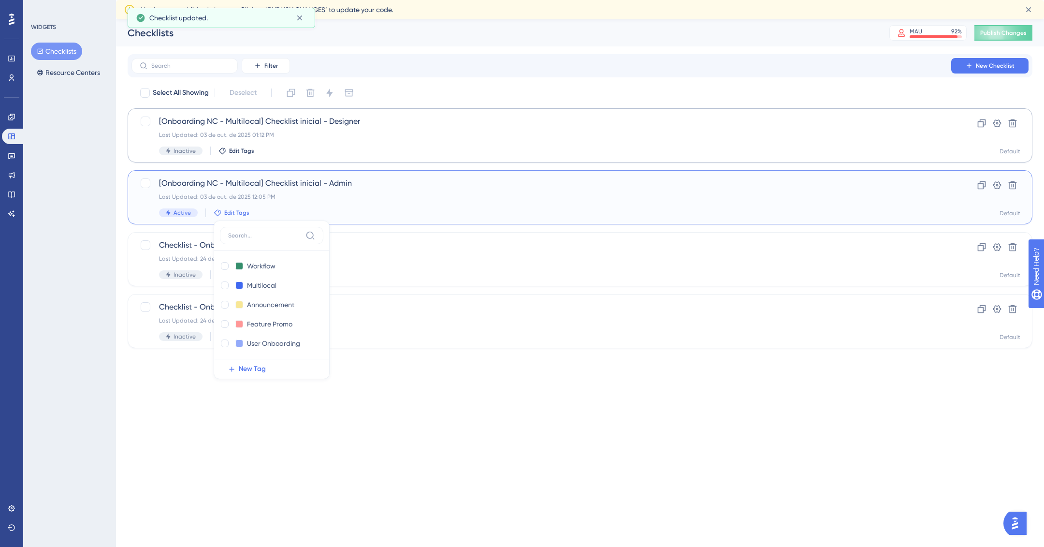
checkbox input "true"
click at [233, 145] on div "[Onboarding NC - Multilocal] Checklist inicial - Designer Last Updated: 03 de o…" at bounding box center [541, 136] width 765 height 40
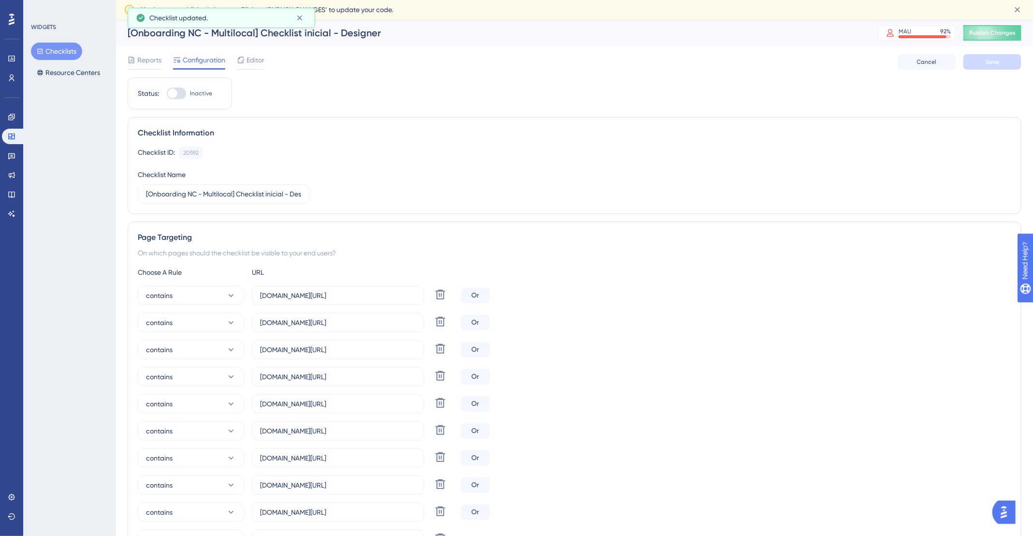
click at [45, 47] on button "Checklists" at bounding box center [56, 51] width 51 height 17
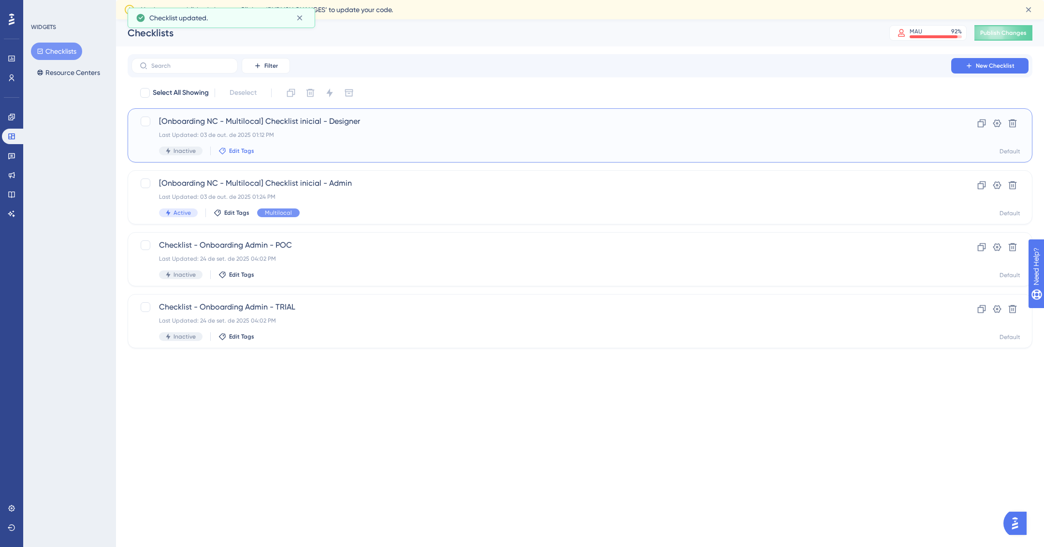
click at [227, 148] on button "Edit Tags" at bounding box center [237, 151] width 36 height 8
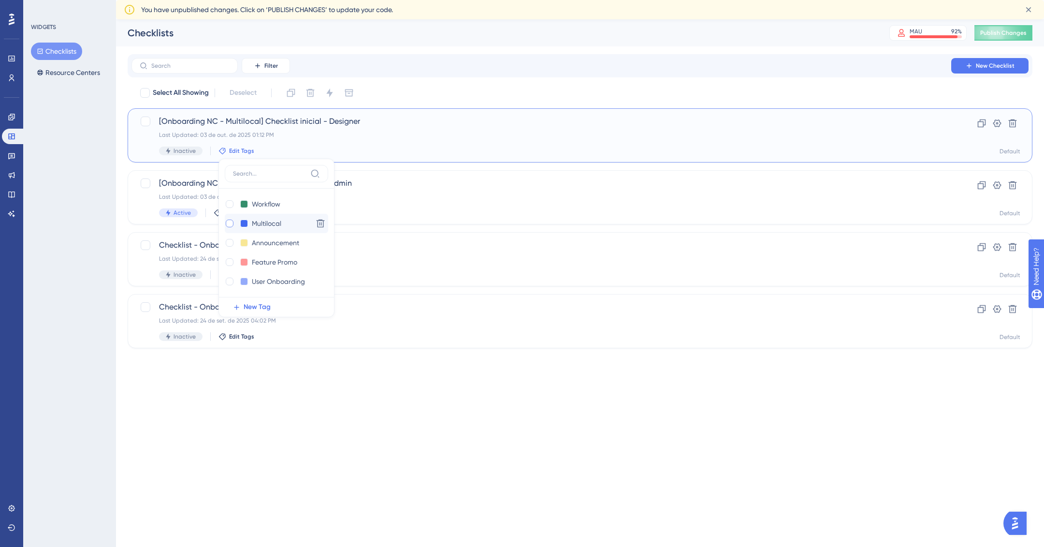
click at [231, 223] on div at bounding box center [230, 224] width 8 height 8
checkbox input "true"
